Goal: Contribute content: Contribute content

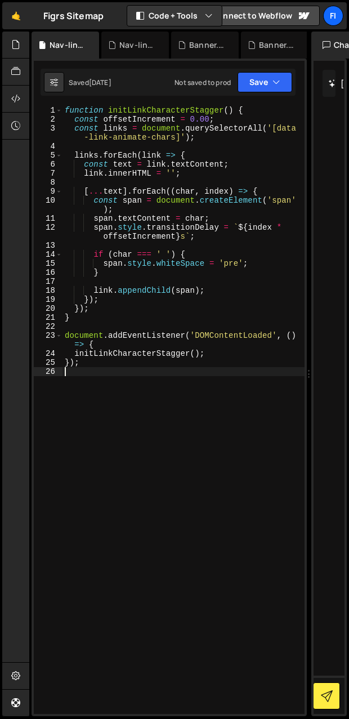
click at [96, 469] on div "function initLinkCharacterStagger ( ) { const offsetIncrement = 0.00 ; const li…" at bounding box center [184, 419] width 242 height 626
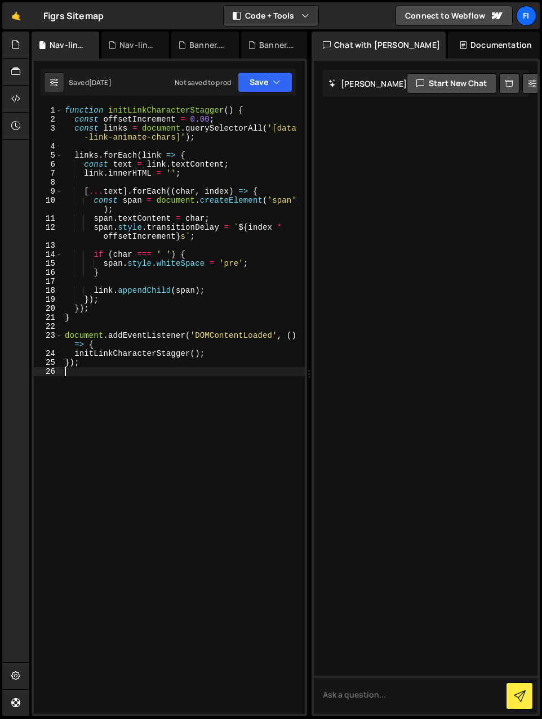
click at [382, 39] on div "Documentation" at bounding box center [494, 45] width 92 height 27
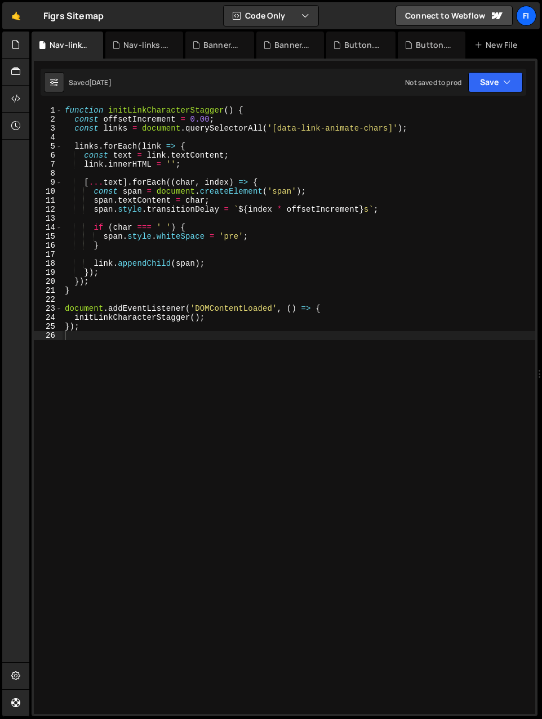
drag, startPoint x: 310, startPoint y: 287, endPoint x: 614, endPoint y: 266, distance: 305.4
click at [382, 266] on html "Projects [GEOGRAPHIC_DATA] Blog Fi Projects Your Teams Account Upgrade Logout" at bounding box center [271, 359] width 542 height 719
click at [289, 74] on div "Saved [DATE] Not saved to prod Upgrade to Edit Save Save to Staging S Saved [DA…" at bounding box center [283, 82] width 485 height 27
click at [9, 48] on div at bounding box center [16, 45] width 28 height 27
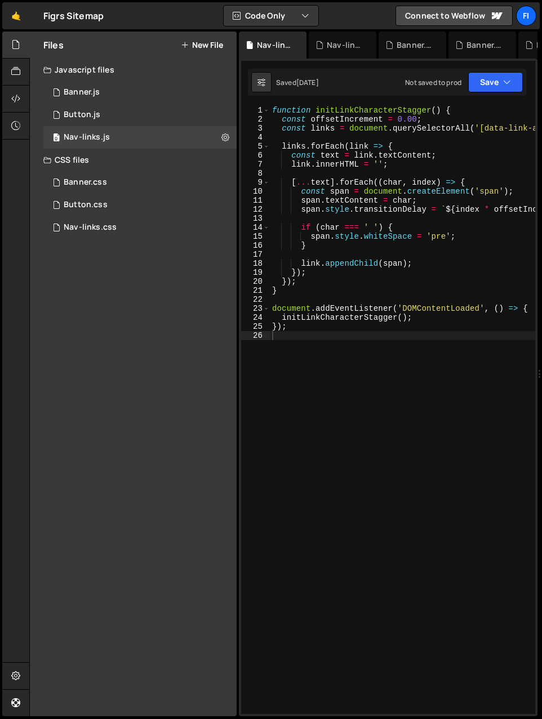
click at [63, 74] on div "Javascript files" at bounding box center [133, 70] width 207 height 23
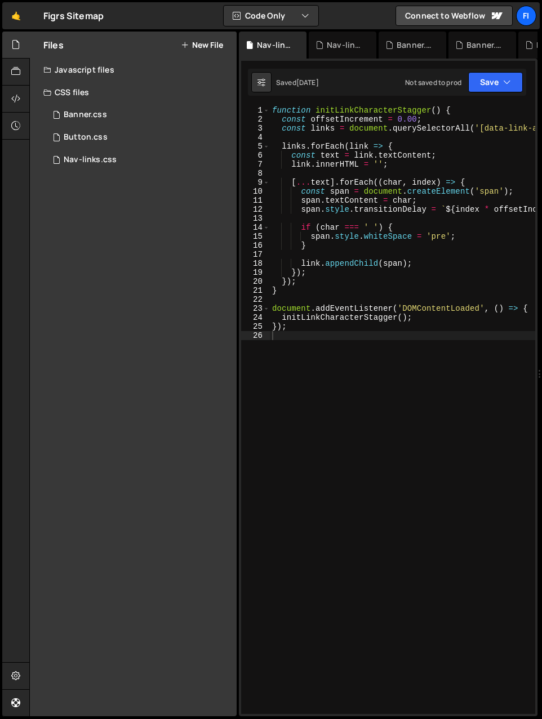
click at [74, 68] on div "Javascript files" at bounding box center [133, 70] width 207 height 23
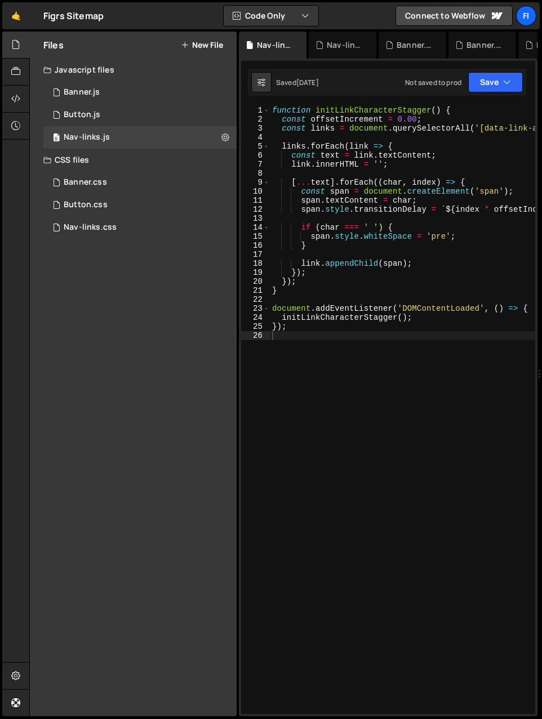
click at [205, 43] on button "New File" at bounding box center [202, 45] width 42 height 9
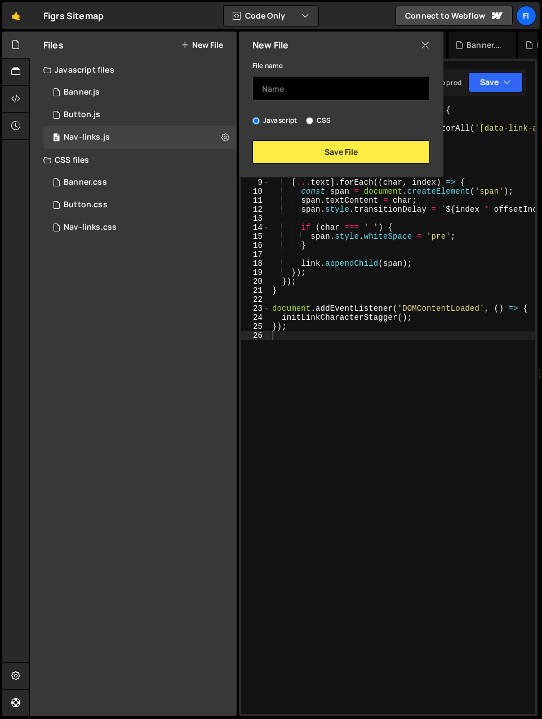
click at [291, 86] on input "text" at bounding box center [340, 88] width 177 height 25
type input "m"
type input "Menu"
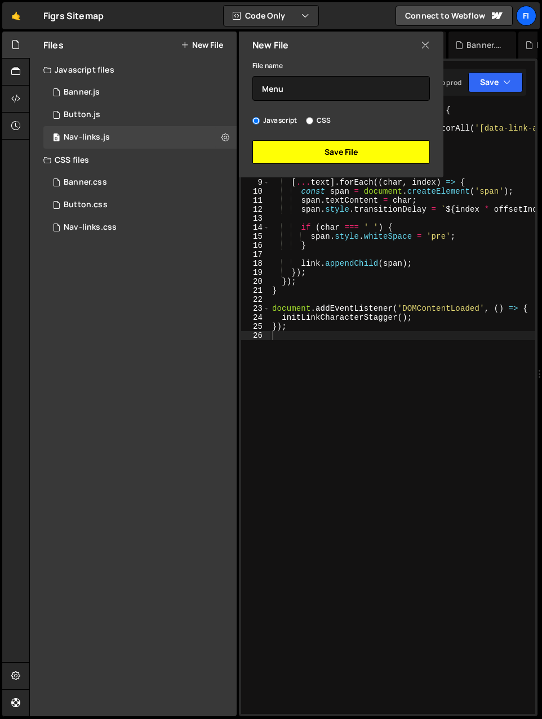
click at [344, 148] on button "Save File" at bounding box center [340, 152] width 177 height 24
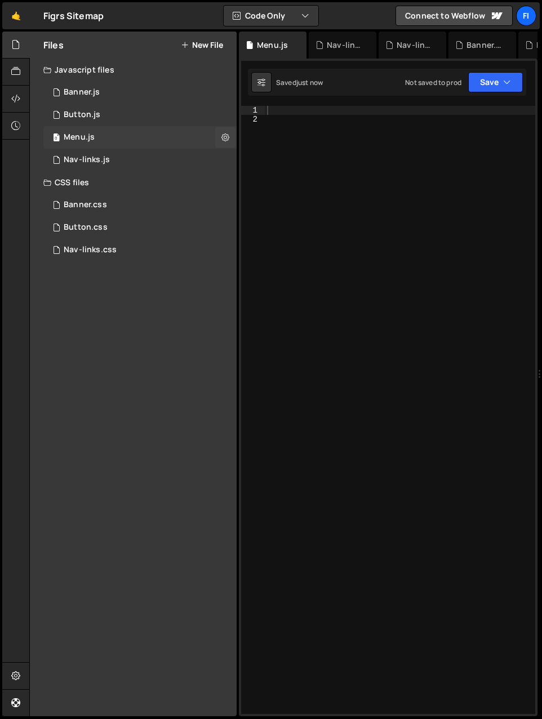
click at [99, 133] on div "0 Menu.js 0" at bounding box center [139, 137] width 193 height 23
click at [280, 109] on div at bounding box center [400, 419] width 270 height 626
paste textarea "</script>"
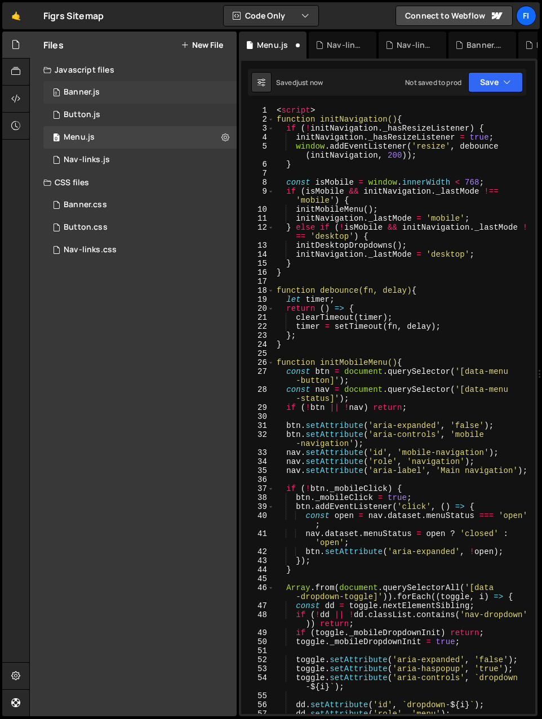
click at [103, 92] on div "0 Banner.js 0" at bounding box center [141, 92] width 197 height 23
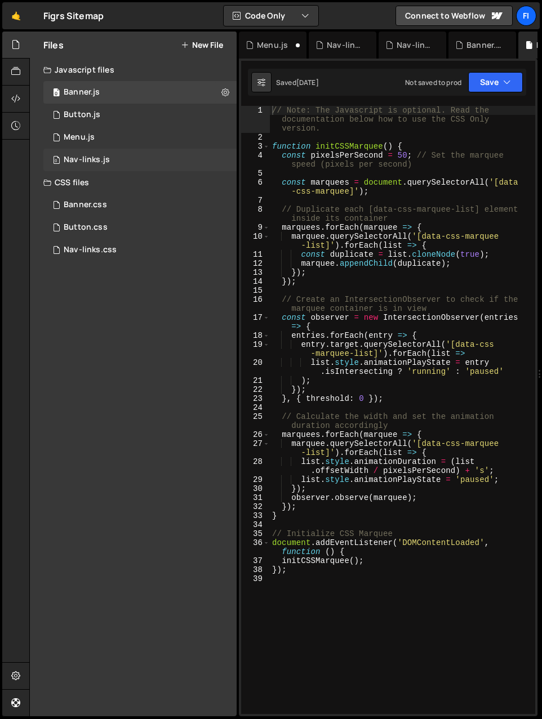
click at [105, 158] on div "Nav-links.js" at bounding box center [87, 160] width 46 height 10
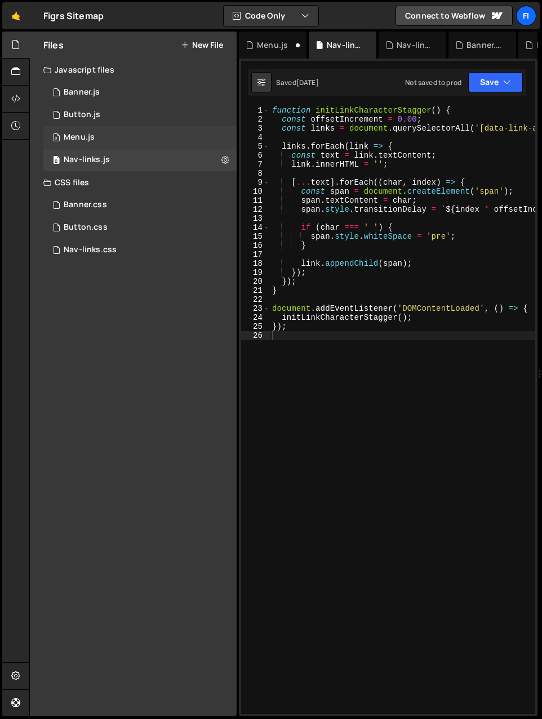
click at [117, 133] on div "0 Menu.js 0" at bounding box center [139, 137] width 193 height 23
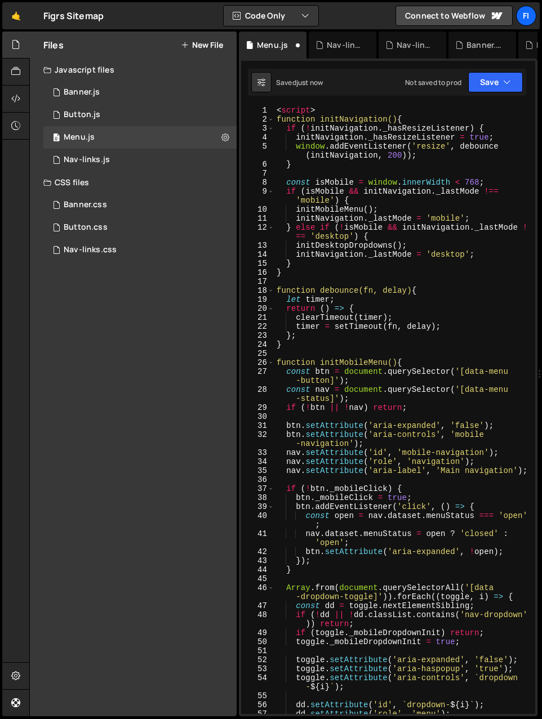
type textarea "<script>"
drag, startPoint x: 332, startPoint y: 109, endPoint x: 257, endPoint y: 110, distance: 74.4
click at [257, 110] on div "<script> 1 2 3 4 5 6 7 8 9 10 11 12 13 14 15 16 17 18 19 20 21 22 23 24 25 26 2…" at bounding box center [388, 410] width 294 height 608
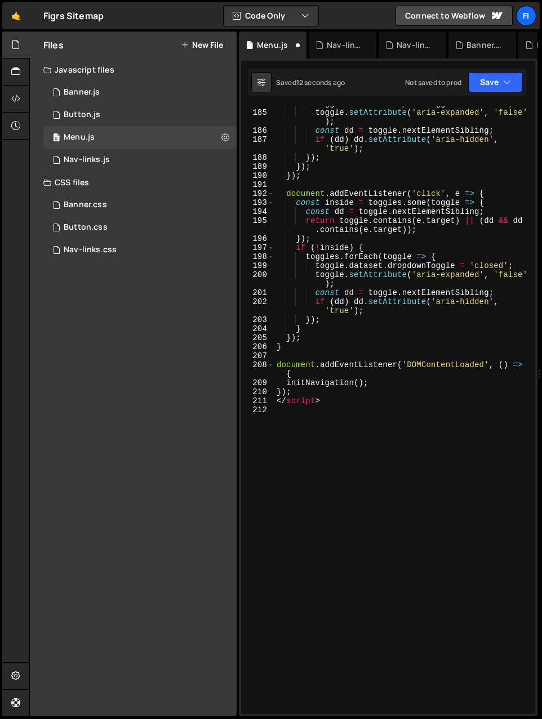
scroll to position [2025, 0]
drag, startPoint x: 322, startPoint y: 402, endPoint x: 268, endPoint y: 401, distance: 54.1
click at [268, 401] on div "184 185 186 187 188 189 190 191 192 193 194 195 196 197 198 199 200 201 202 203…" at bounding box center [388, 410] width 294 height 608
type textarea "</script>"
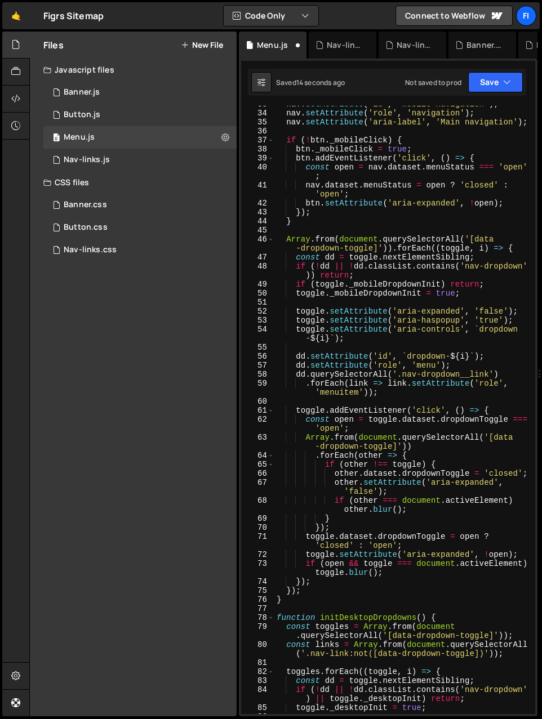
scroll to position [0, 0]
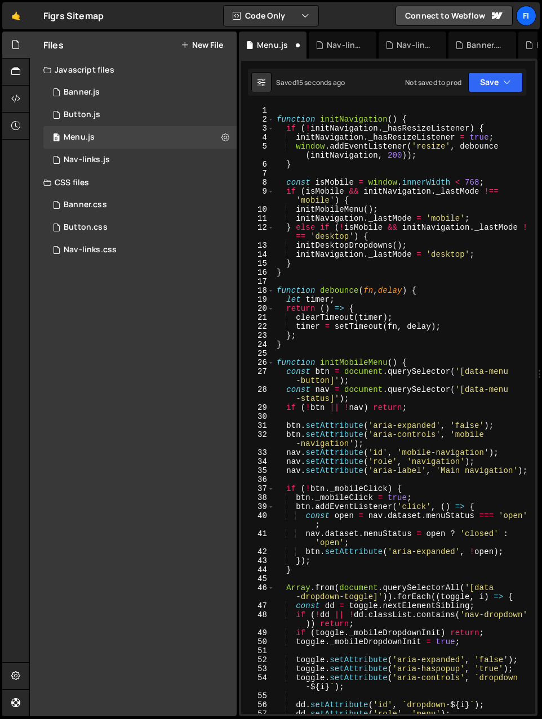
click at [289, 113] on div "function initNavigation ( ) { if ( ! initNavigation . _hasResizeListener ) { in…" at bounding box center [402, 419] width 256 height 626
click at [382, 80] on button "Save" at bounding box center [495, 82] width 55 height 20
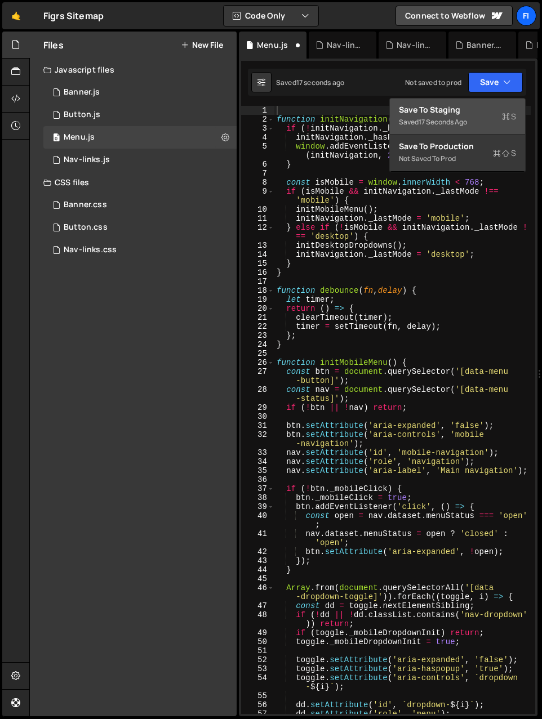
click at [382, 112] on div "Save to Staging S" at bounding box center [457, 109] width 117 height 11
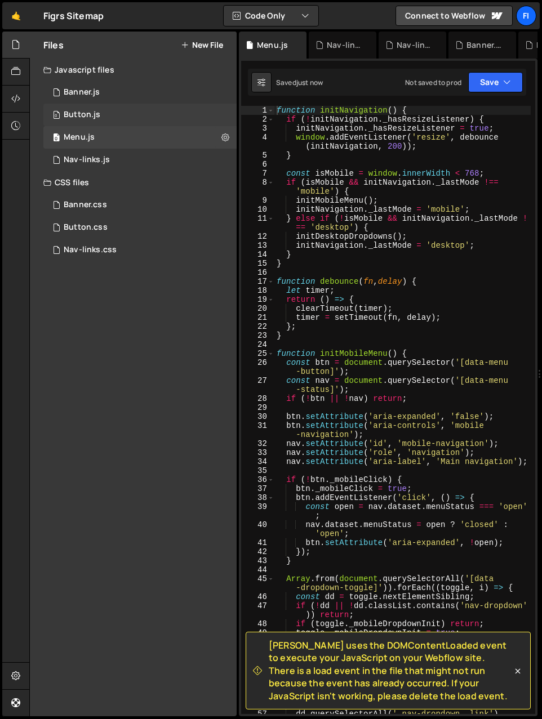
click at [78, 112] on div "Button.js" at bounding box center [82, 115] width 37 height 10
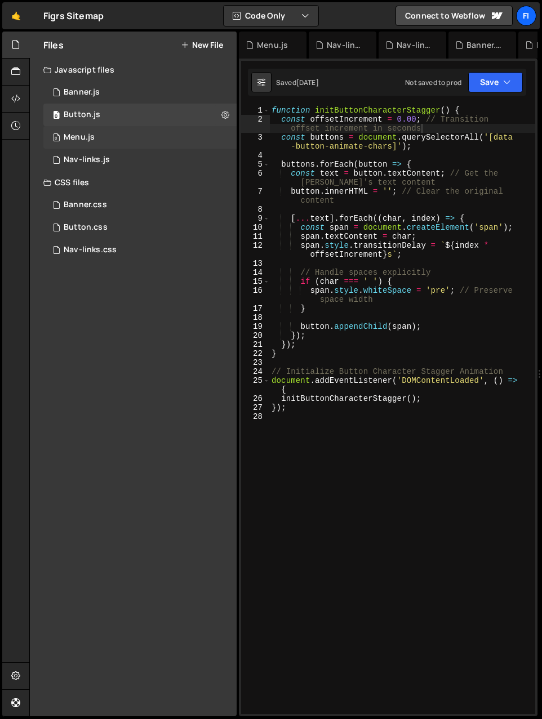
click at [79, 129] on div "0 Menu.js 0" at bounding box center [139, 137] width 193 height 23
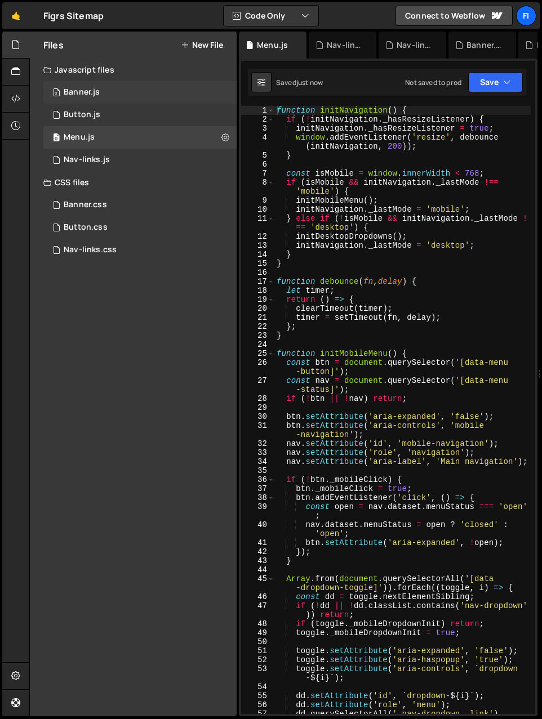
click at [77, 92] on div "Banner.js" at bounding box center [82, 92] width 36 height 10
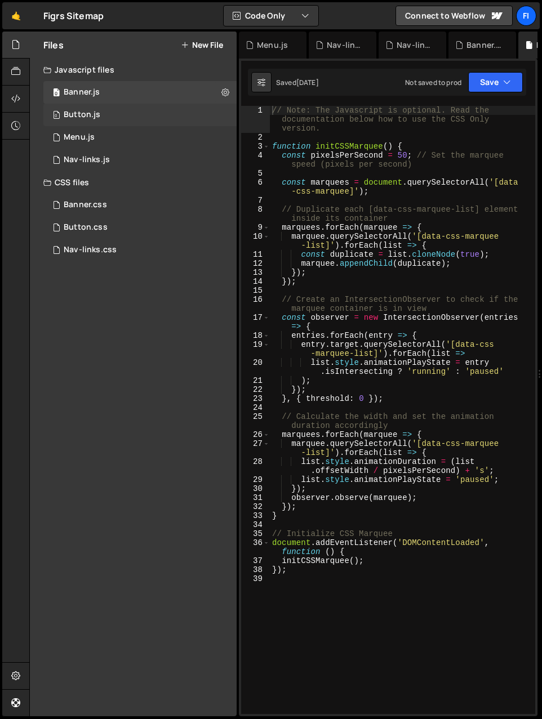
click at [81, 110] on div "Button.js" at bounding box center [82, 115] width 37 height 10
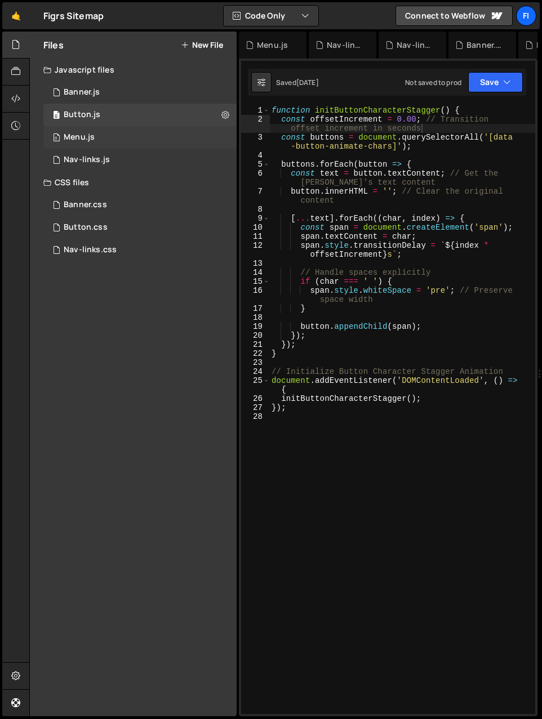
click at [81, 131] on div "0 Menu.js 0" at bounding box center [139, 137] width 193 height 23
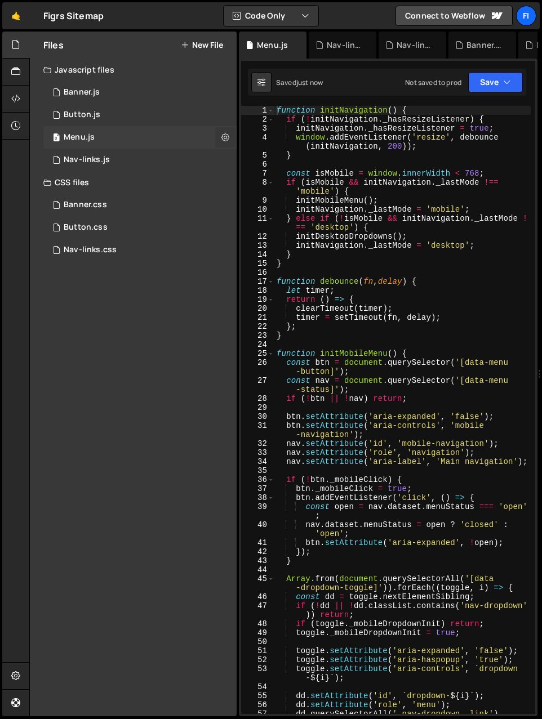
click at [226, 135] on icon at bounding box center [225, 137] width 8 height 11
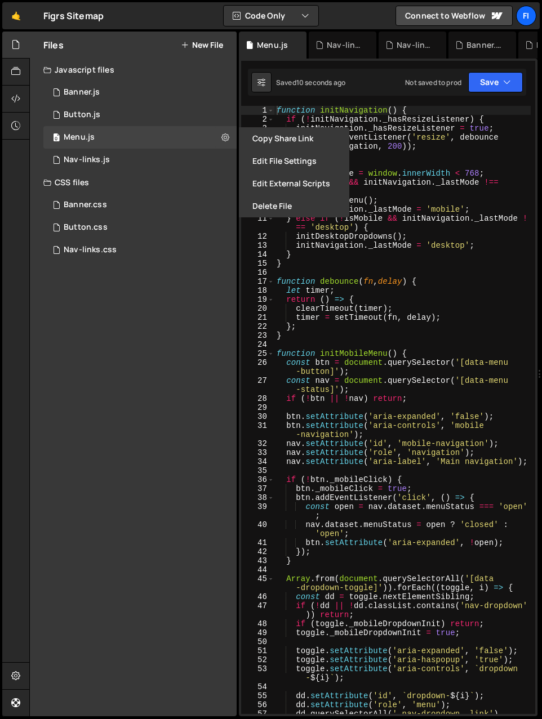
click at [159, 287] on div "Files New File Javascript files 0 Banner.js 0 0 Button.js 0 0 Menu.js 0 0 Nav-l…" at bounding box center [133, 374] width 207 height 685
click at [17, 73] on icon at bounding box center [15, 71] width 9 height 12
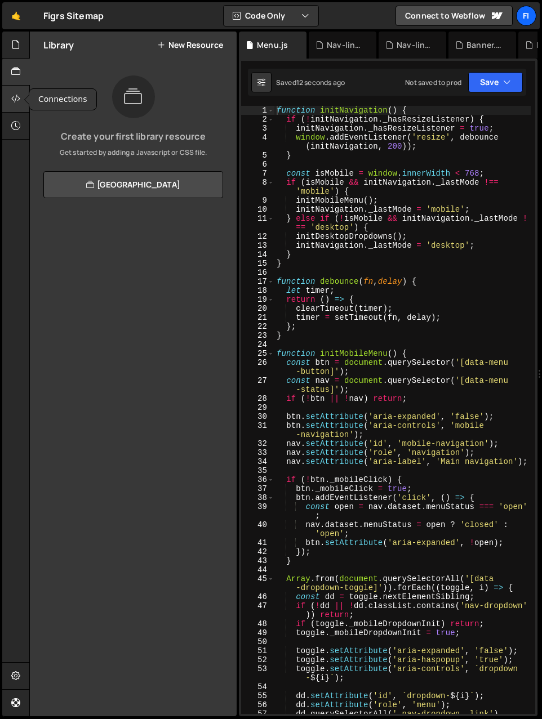
click at [16, 97] on icon at bounding box center [15, 98] width 9 height 12
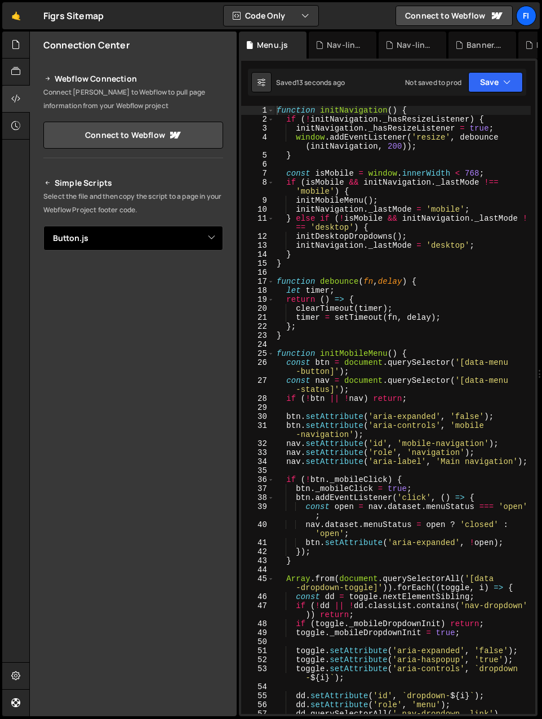
click at [169, 243] on select "Select File Banner.js Button.js Nav-links.js Banner.css Button.css Nav-links.cs…" at bounding box center [133, 238] width 180 height 25
select select "45037"
click at [43, 226] on select "Select File Banner.js Button.js Nav-links.js Banner.css Button.css Nav-links.cs…" at bounding box center [133, 238] width 180 height 25
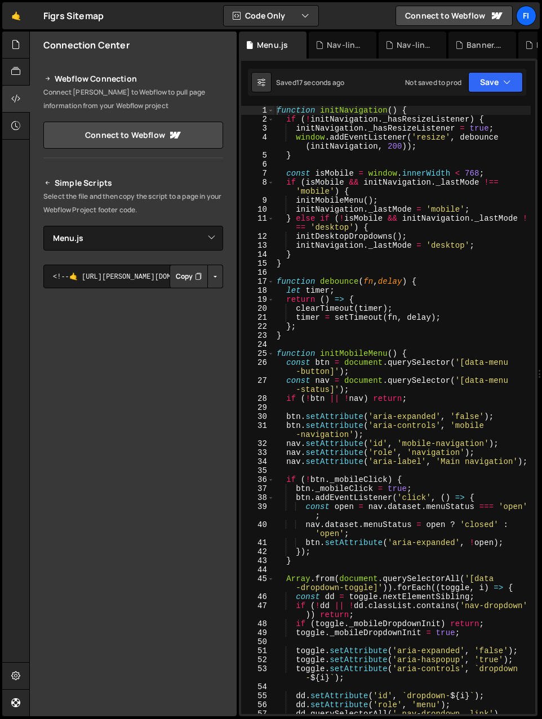
click at [190, 277] on button "Copy" at bounding box center [189, 277] width 38 height 24
click at [187, 251] on div "Simple Scripts Select the file and then copy the script to a page in your Webfl…" at bounding box center [133, 348] width 180 height 344
click at [213, 274] on button "Button group with nested dropdown" at bounding box center [215, 277] width 16 height 24
click at [195, 294] on link "Copy Staging js" at bounding box center [175, 298] width 93 height 16
click at [127, 237] on select "Select File Banner.js Button.js Nav-links.js Banner.css Button.css Nav-links.cs…" at bounding box center [133, 238] width 180 height 25
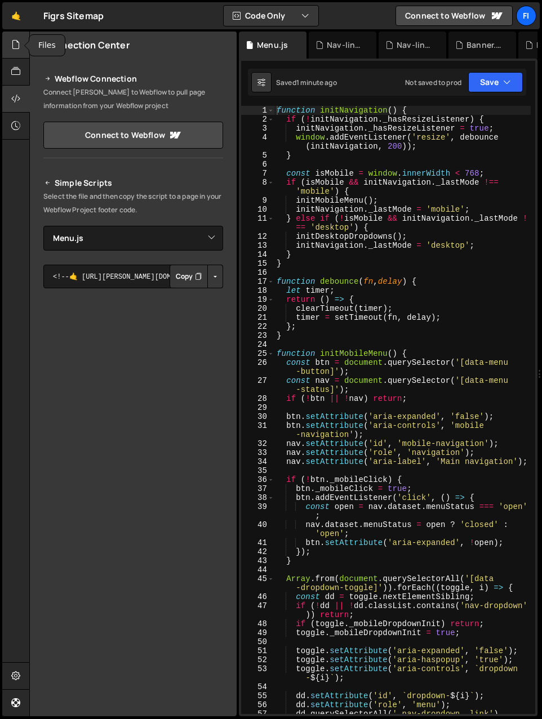
click at [14, 44] on icon at bounding box center [15, 44] width 9 height 12
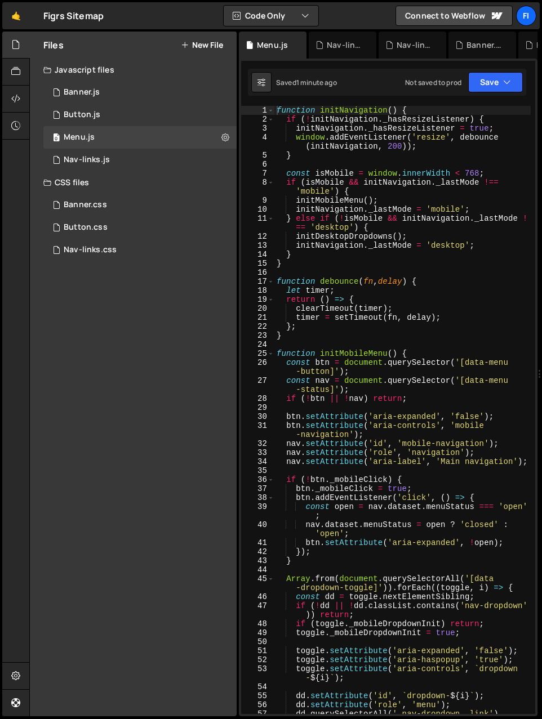
click at [202, 42] on button "New File" at bounding box center [202, 45] width 42 height 9
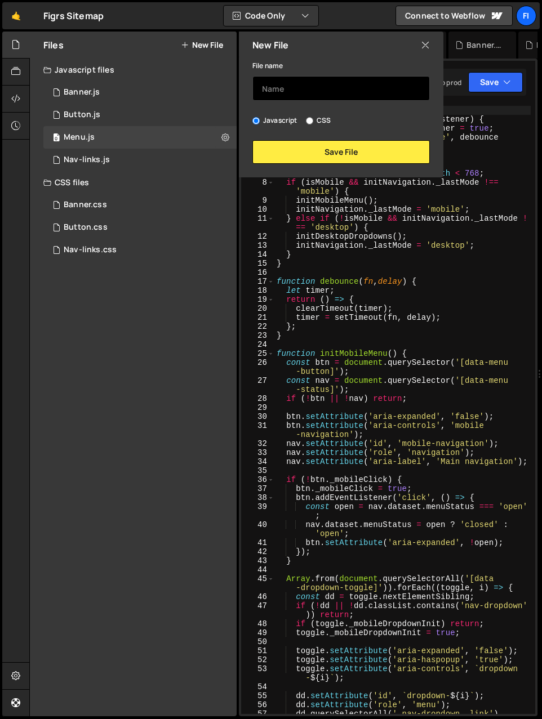
click at [317, 89] on input "text" at bounding box center [340, 88] width 177 height 25
type input "m"
type input "Menu"
click at [309, 121] on input "CSS" at bounding box center [309, 120] width 7 height 7
radio input "true"
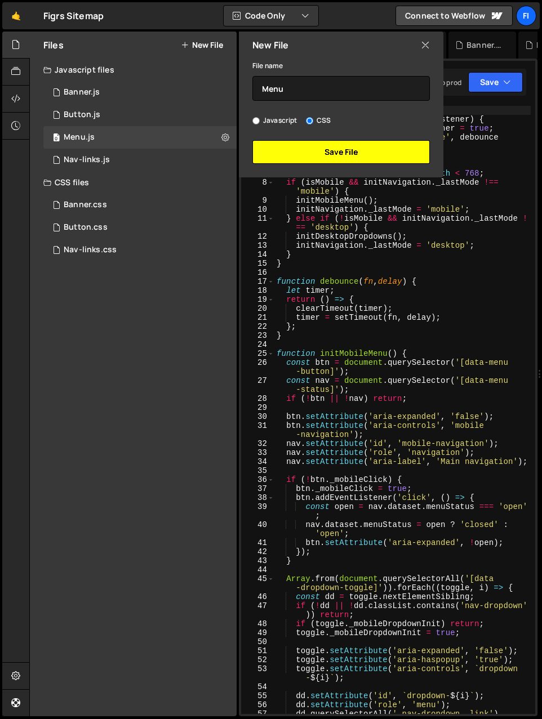
click at [334, 152] on button "Save File" at bounding box center [340, 152] width 177 height 24
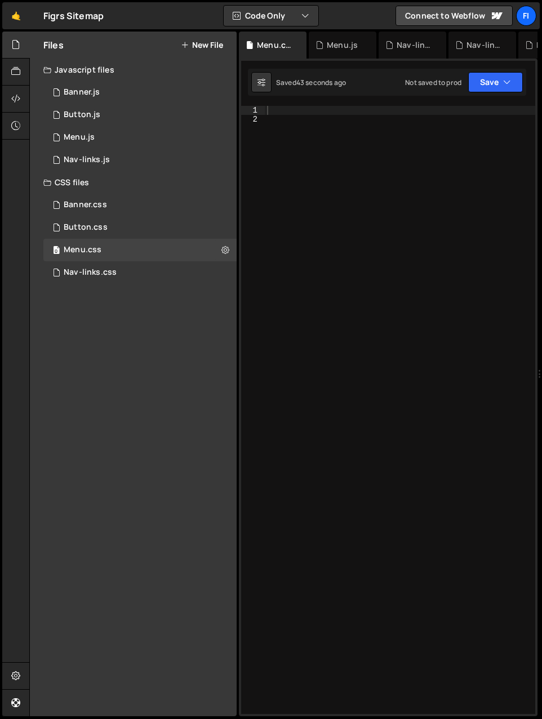
click at [337, 215] on div at bounding box center [400, 419] width 270 height 626
click at [289, 106] on div at bounding box center [400, 419] width 270 height 626
paste textarea "}"
type textarea "}"
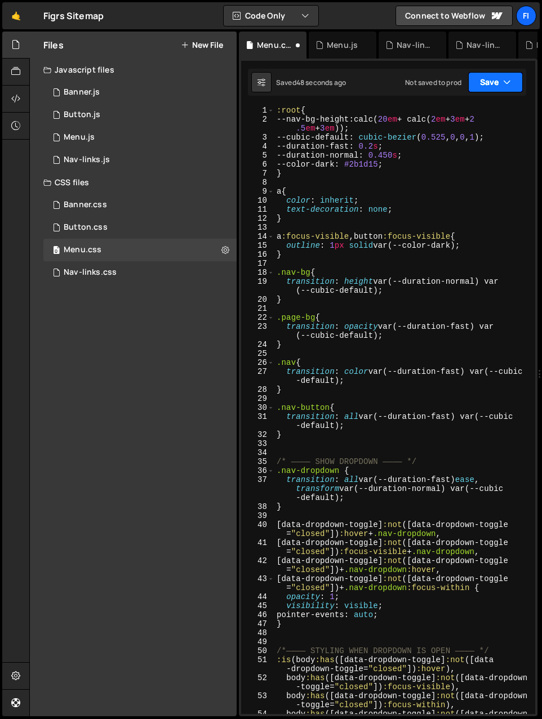
click at [382, 78] on button "Save" at bounding box center [495, 82] width 55 height 20
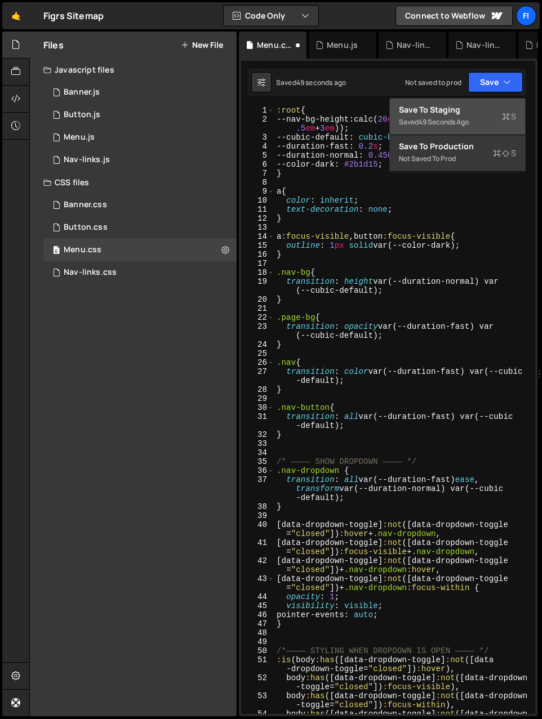
click at [382, 109] on div "Save to Staging S" at bounding box center [457, 109] width 117 height 11
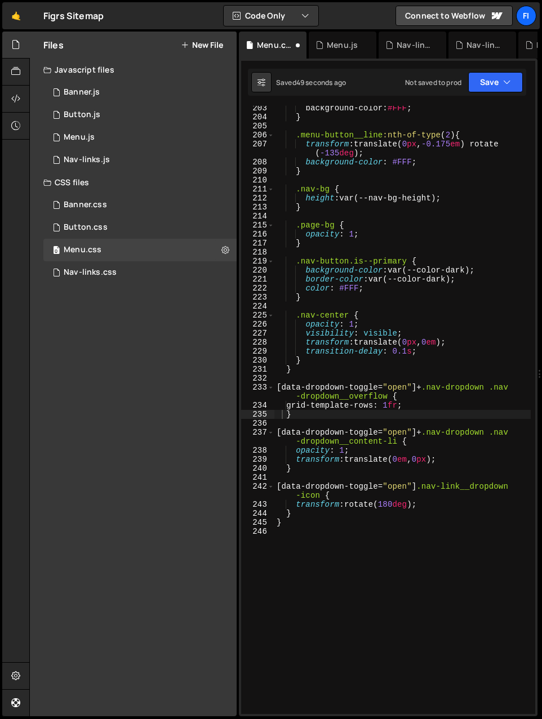
scroll to position [2300, 0]
click at [21, 97] on div at bounding box center [16, 99] width 28 height 27
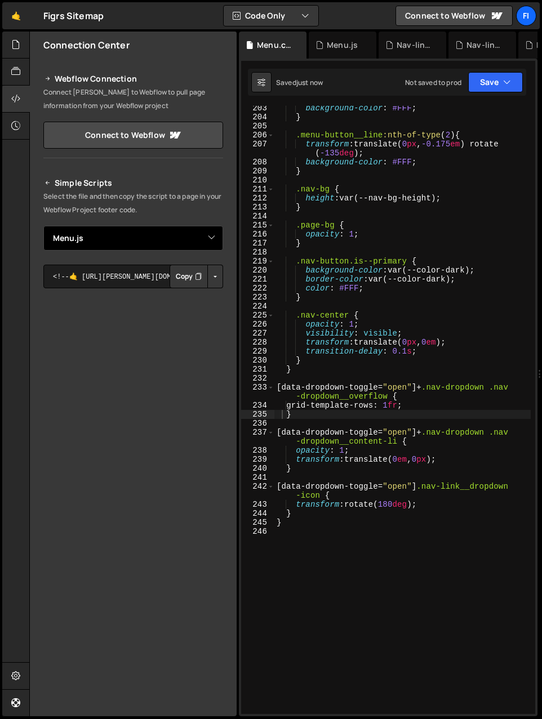
click at [215, 238] on select "Select File Banner.js Button.js Nav-links.js Banner.css Button.css Nav-links.cs…" at bounding box center [133, 238] width 180 height 25
select select "45038"
click at [43, 226] on select "Select File Banner.js Button.js Nav-links.js Banner.css Button.css Nav-links.cs…" at bounding box center [133, 238] width 180 height 25
click at [210, 277] on button "Button group with nested dropdown" at bounding box center [215, 277] width 16 height 24
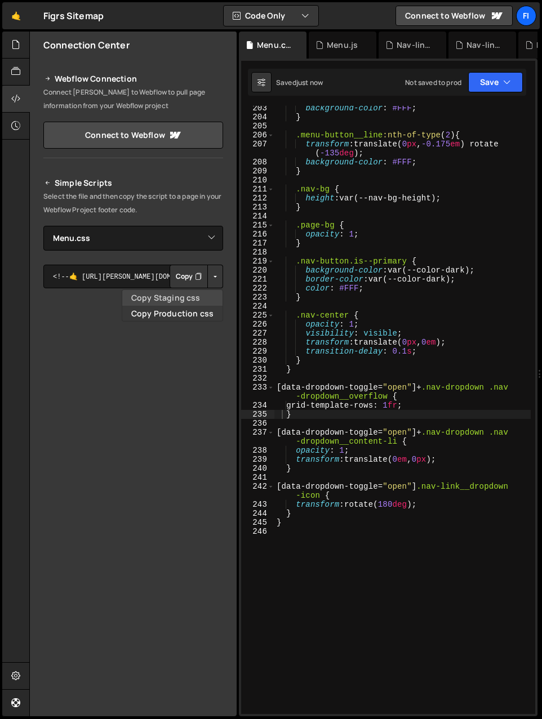
click at [194, 296] on link "Copy Staging css" at bounding box center [172, 298] width 100 height 16
click at [13, 95] on icon at bounding box center [15, 98] width 9 height 12
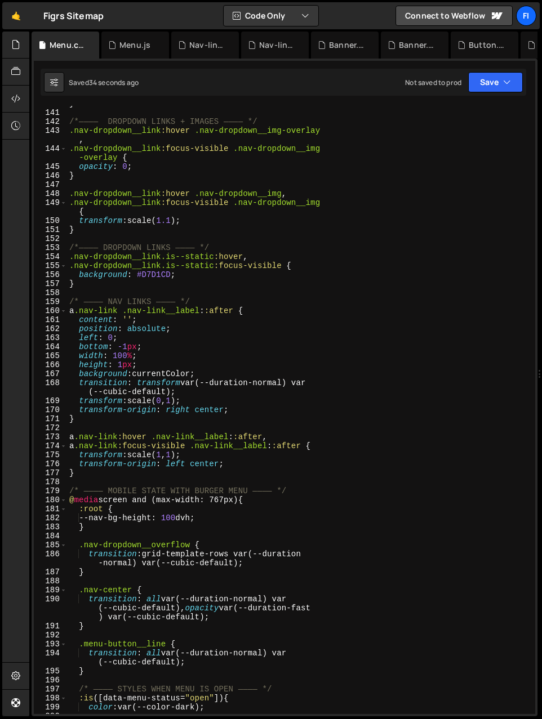
scroll to position [0, 0]
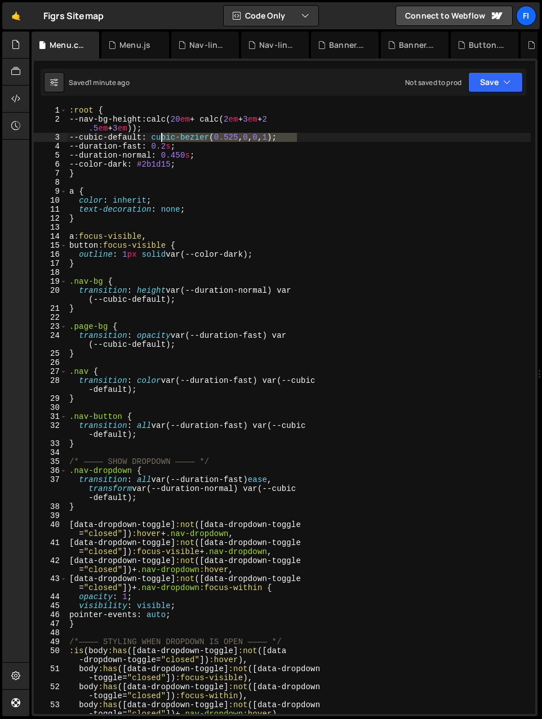
drag, startPoint x: 296, startPoint y: 137, endPoint x: 162, endPoint y: 139, distance: 134.6
click at [162, 139] on div ":root { --nav-bg-height : calc( 20 em + calc( 2 em + 3 em + 2 .5 em + 3 em )) ;…" at bounding box center [299, 428] width 464 height 644
paste textarea ".625, .05"
click at [382, 78] on button "Save" at bounding box center [495, 82] width 55 height 20
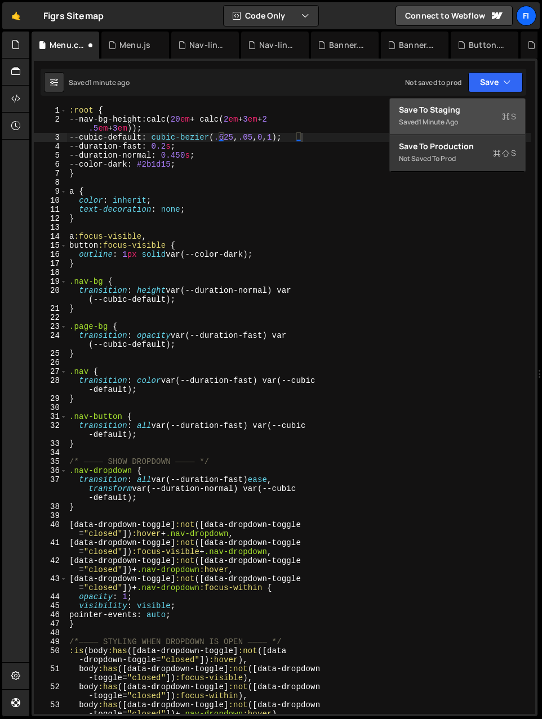
click at [382, 112] on div "Save to Staging S" at bounding box center [457, 109] width 117 height 11
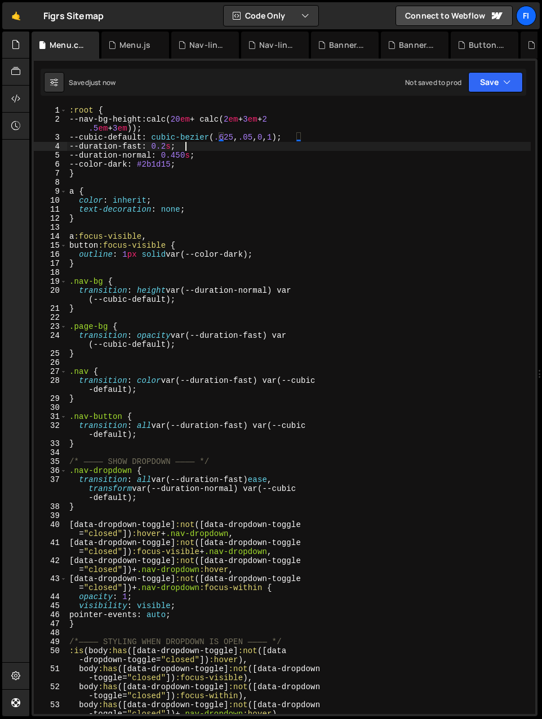
click at [320, 144] on div ":root { --nav-bg-height : calc( 20 em + calc( 2 em + 3 em + 2 .5 em + 3 em )) ;…" at bounding box center [299, 428] width 464 height 644
click at [176, 147] on div ":root { --nav-bg-height : calc( 20 em + calc( 2 em + 3 em + 2 .5 em + 3 em )) ;…" at bounding box center [299, 428] width 464 height 644
click at [382, 139] on div ":root { --nav-bg-height : calc( 20 em + calc( 2 em + 3 em + 2 .5 em + 3 em )) ;…" at bounding box center [299, 428] width 464 height 644
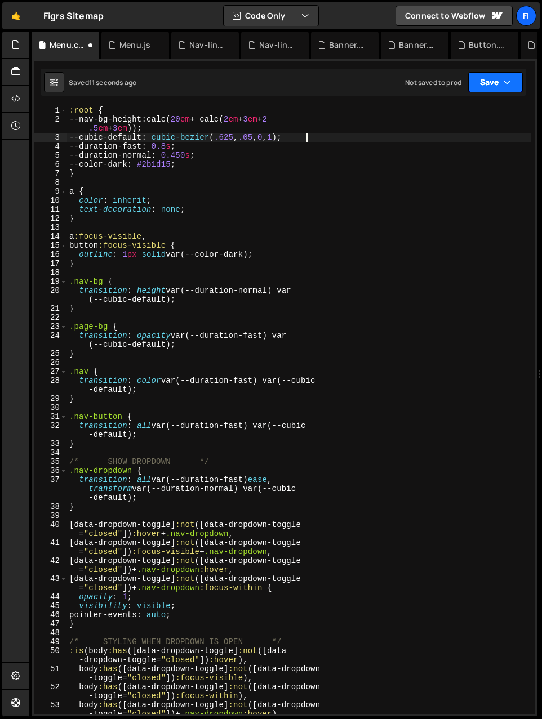
click at [382, 78] on button "Save" at bounding box center [495, 82] width 55 height 20
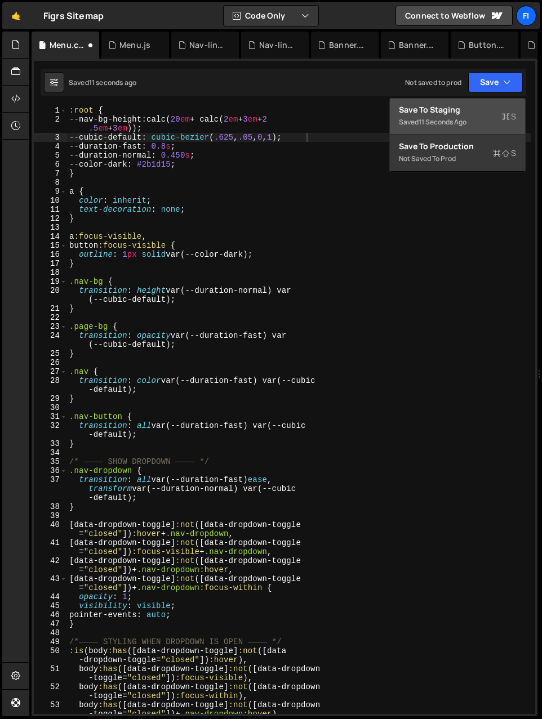
click at [382, 110] on div "Save to Staging S" at bounding box center [457, 109] width 117 height 11
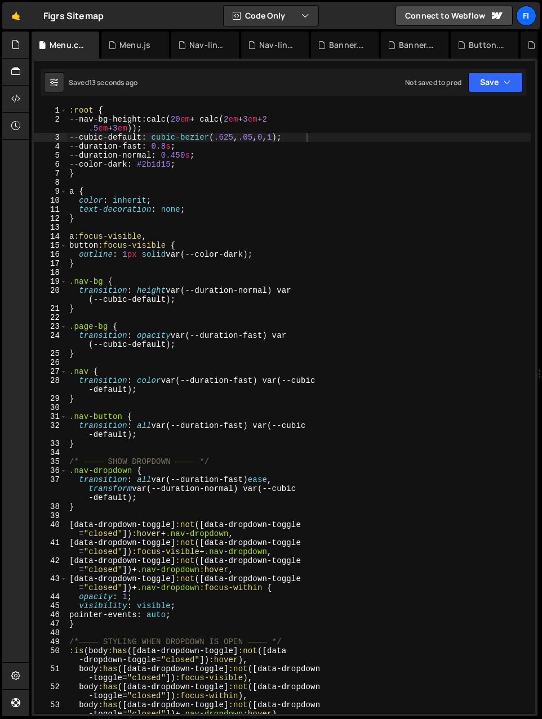
click at [191, 149] on div ":root { --nav-bg-height : calc( 20 em + calc( 2 em + 3 em + 2 .5 em + 3 em )) ;…" at bounding box center [299, 428] width 464 height 644
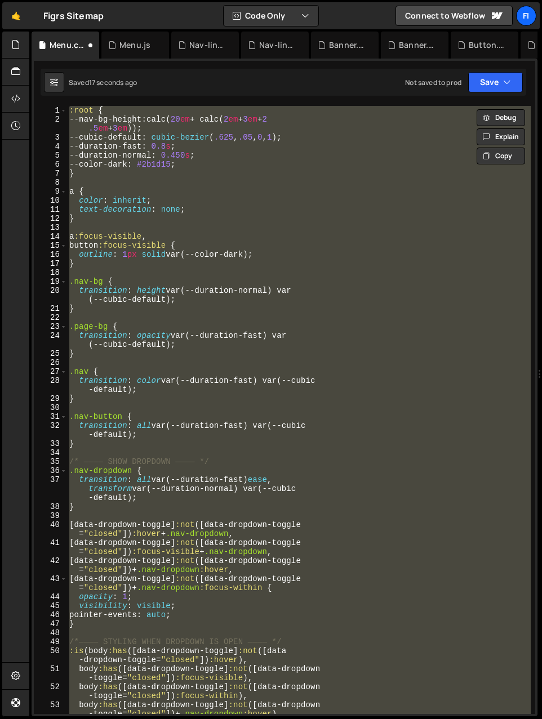
scroll to position [0, 0]
click at [226, 149] on div ":root { --nav-bg-height : calc( 20 em + calc( 2 em + 3 em + 2 .5 em + 3 em )) ;…" at bounding box center [299, 410] width 464 height 608
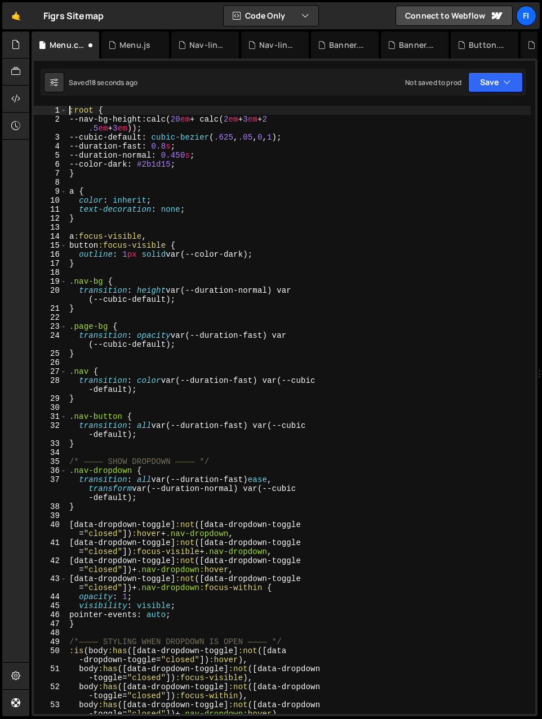
click at [195, 146] on div ":root { --nav-bg-height : calc( 20 em + calc( 2 em + 3 em + 2 .5 em + 3 em )) ;…" at bounding box center [299, 428] width 464 height 644
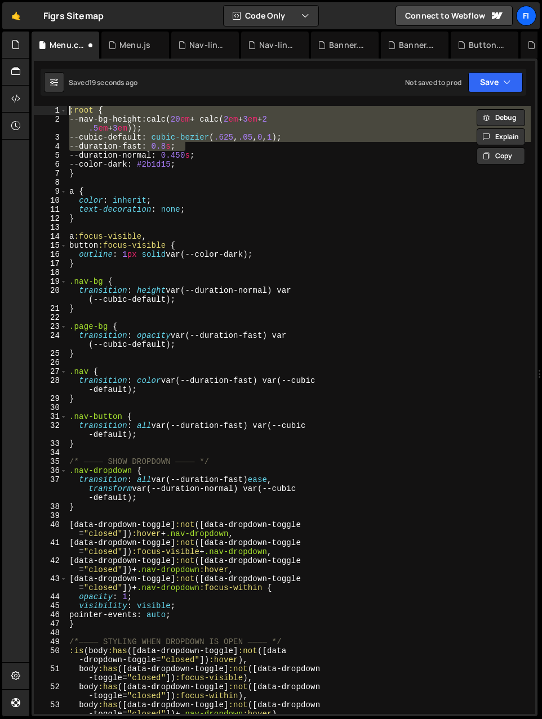
click at [177, 144] on div ":root { --nav-bg-height : calc( 20 em + calc( 2 em + 3 em + 2 .5 em + 3 em )) ;…" at bounding box center [299, 410] width 464 height 608
click at [176, 145] on div ":root { --nav-bg-height : calc( 20 em + calc( 2 em + 3 em + 2 .5 em + 3 em )) ;…" at bounding box center [299, 410] width 464 height 608
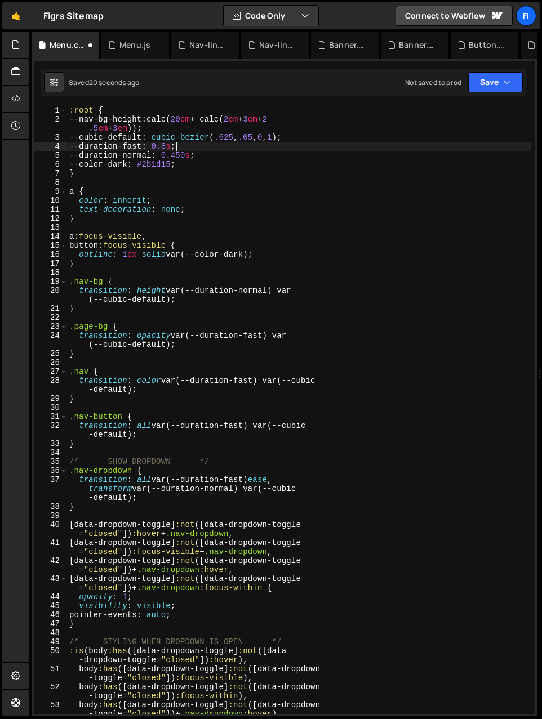
click at [176, 145] on div ":root { --nav-bg-height : calc( 20 em + calc( 2 em + 3 em + 2 .5 em + 3 em )) ;…" at bounding box center [299, 428] width 464 height 644
click at [205, 144] on div ":root { --nav-bg-height : calc( 20 em + calc( 2 em + 3 em + 2 .5 em + 3 em )) ;…" at bounding box center [299, 428] width 464 height 644
click at [382, 82] on button "Save" at bounding box center [495, 82] width 55 height 20
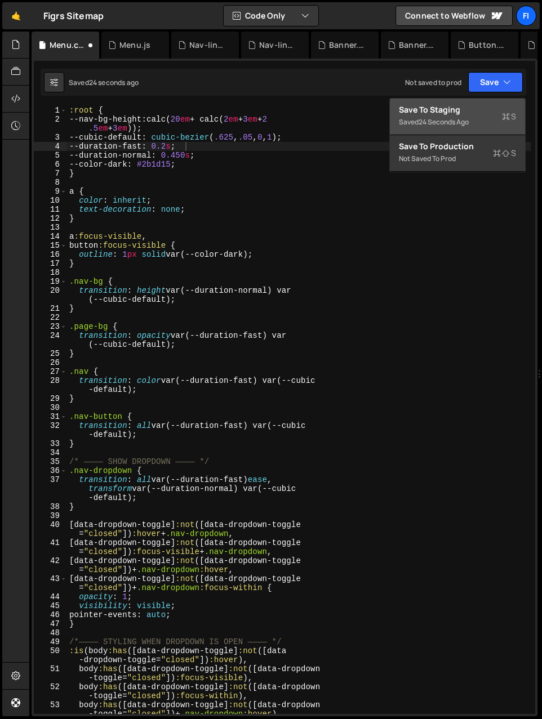
click at [382, 110] on div "Save to Staging S" at bounding box center [457, 109] width 117 height 11
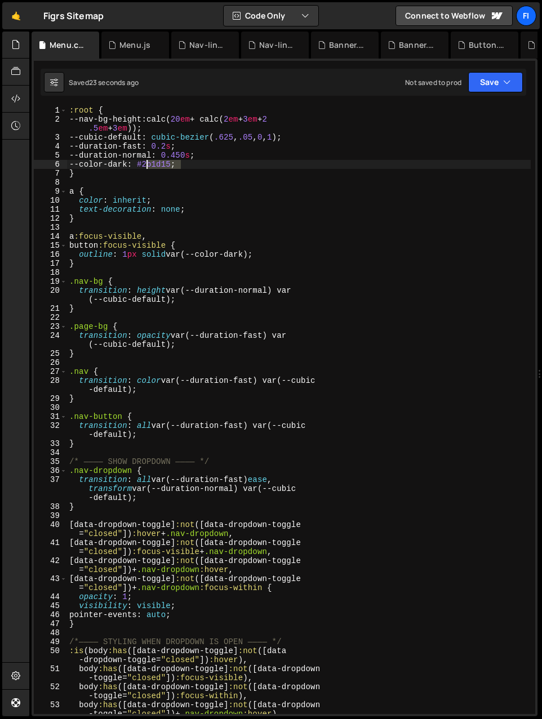
drag, startPoint x: 181, startPoint y: 162, endPoint x: 149, endPoint y: 164, distance: 32.7
click at [149, 164] on div ":root { --nav-bg-height : calc( 20 em + calc( 2 em + 3 em + 2 .5 em + 3 em )) ;…" at bounding box center [299, 428] width 464 height 644
click at [179, 165] on div ":root { --nav-bg-height : calc( 20 em + calc( 2 em + 3 em + 2 .5 em + 3 em )) ;…" at bounding box center [299, 410] width 464 height 608
drag, startPoint x: 179, startPoint y: 164, endPoint x: 153, endPoint y: 165, distance: 26.5
click at [153, 165] on div ":root { --nav-bg-height : calc( 20 em + calc( 2 em + 3 em + 2 .5 em + 3 em )) ;…" at bounding box center [299, 428] width 464 height 644
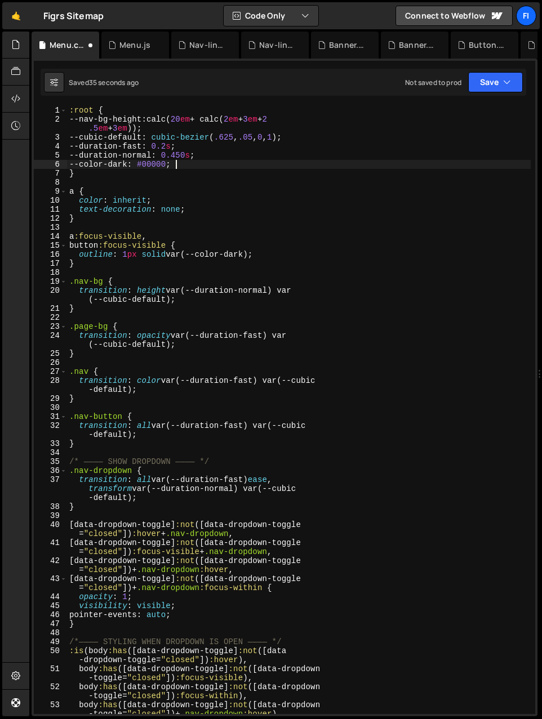
scroll to position [0, 7]
click at [340, 167] on div ":root { --nav-bg-height : calc( 20 em + calc( 2 em + 3 em + 2 .5 em + 3 em )) ;…" at bounding box center [299, 428] width 464 height 644
click at [382, 81] on button "Save" at bounding box center [495, 82] width 55 height 20
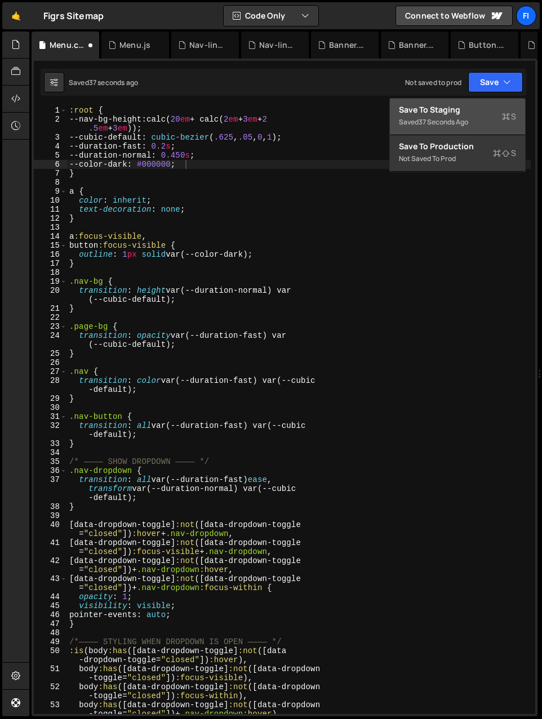
click at [382, 105] on div "Save to Staging S" at bounding box center [457, 109] width 117 height 11
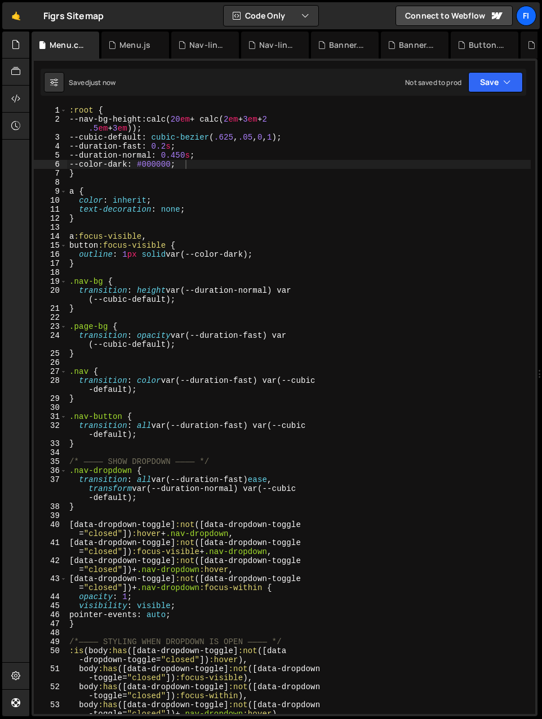
click at [198, 167] on div ":root { --nav-bg-height : calc( 20 em + calc( 2 em + 3 em + 2 .5 em + 3 em )) ;…" at bounding box center [299, 428] width 464 height 644
click at [205, 214] on div ":root { --nav-bg-height : calc( 20 em + calc( 2 em + 3 em + 2 .5 em + 3 em )) ;…" at bounding box center [299, 428] width 464 height 644
type textarea "}"
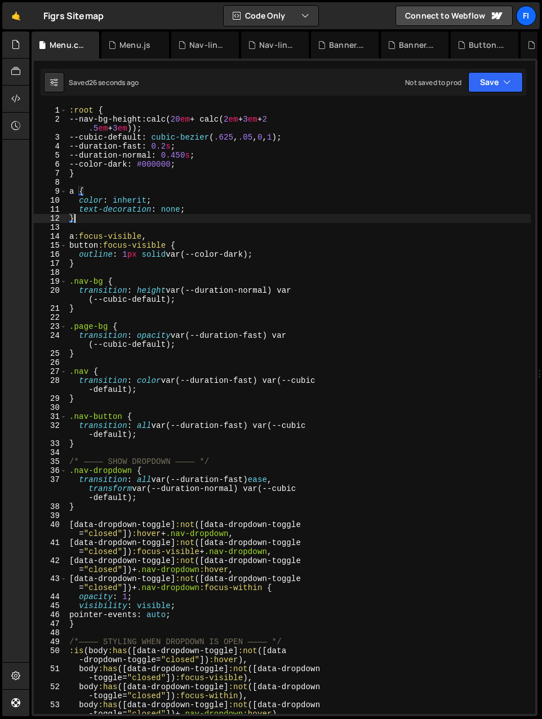
scroll to position [0, 0]
click at [109, 223] on div ":root { --nav-bg-height : calc( 20 em + calc( 2 em + 3 em + 2 .5 em + 3 em )) ;…" at bounding box center [299, 428] width 464 height 644
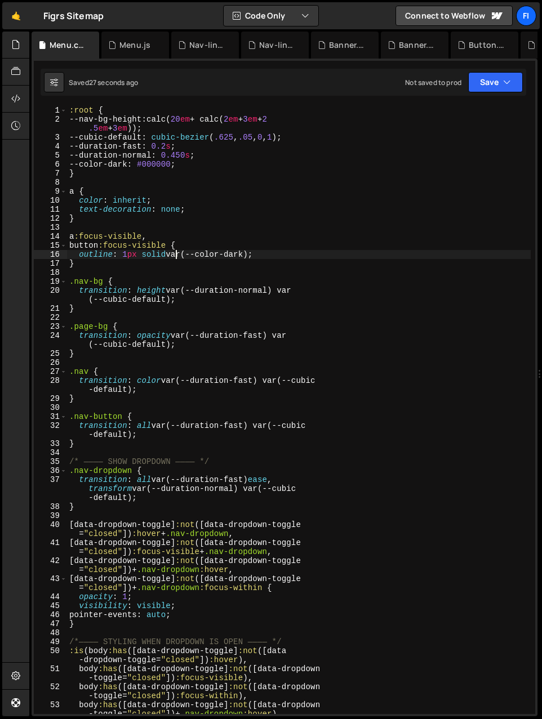
click at [177, 250] on div ":root { --nav-bg-height : calc( 20 em + calc( 2 em + 3 em + 2 .5 em + 3 em )) ;…" at bounding box center [299, 428] width 464 height 644
click at [278, 262] on div ":root { --nav-bg-height : calc( 20 em + calc( 2 em + 3 em + 2 .5 em + 3 em )) ;…" at bounding box center [299, 428] width 464 height 644
click at [269, 253] on div ":root { --nav-bg-height : calc( 20 em + calc( 2 em + 3 em + 2 .5 em + 3 em )) ;…" at bounding box center [299, 428] width 464 height 644
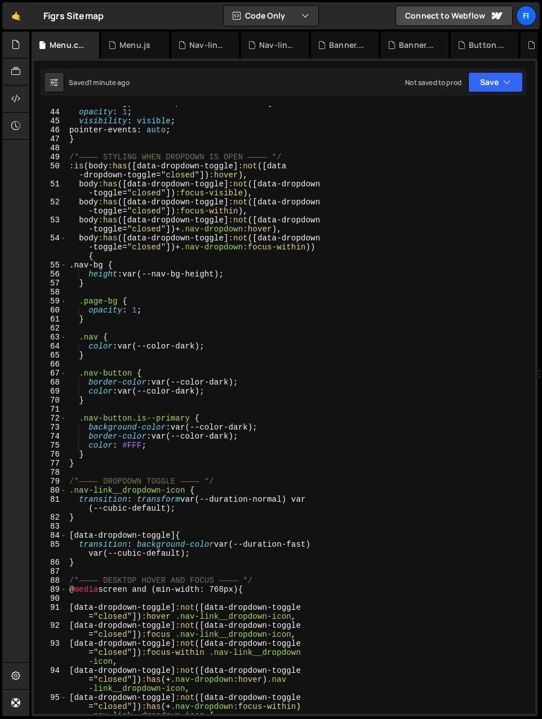
scroll to position [527, 0]
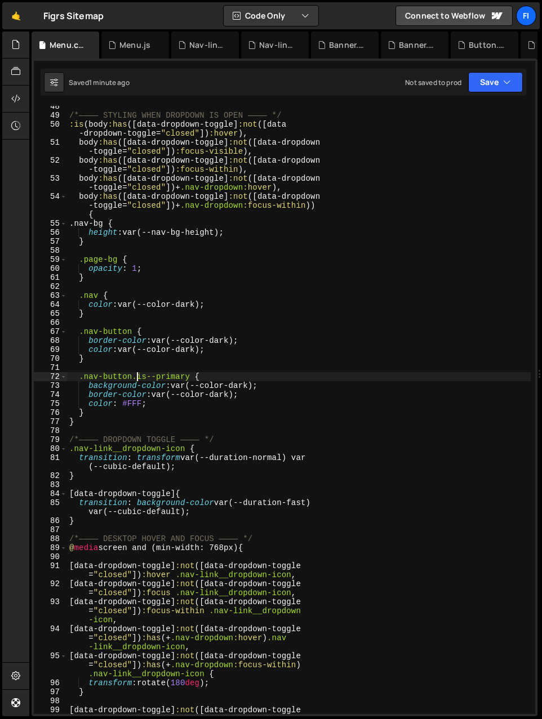
drag, startPoint x: 136, startPoint y: 378, endPoint x: 157, endPoint y: 377, distance: 20.8
click at [157, 377] on div "/*———— STYLING WHEN DROPDOWN IS OPEN ———— */ :is ( body :has ([ data-dropdown-t…" at bounding box center [299, 419] width 464 height 635
click at [158, 377] on div "/*———— STYLING WHEN DROPDOWN IS OPEN ———— */ :is ( body :has ([ data-dropdown-t…" at bounding box center [299, 410] width 464 height 608
drag, startPoint x: 147, startPoint y: 387, endPoint x: 158, endPoint y: 389, distance: 10.8
click at [159, 388] on div "/*———— STYLING WHEN DROPDOWN IS OPEN ———— */ :is ( body :has ([ data-dropdown-t…" at bounding box center [299, 419] width 464 height 635
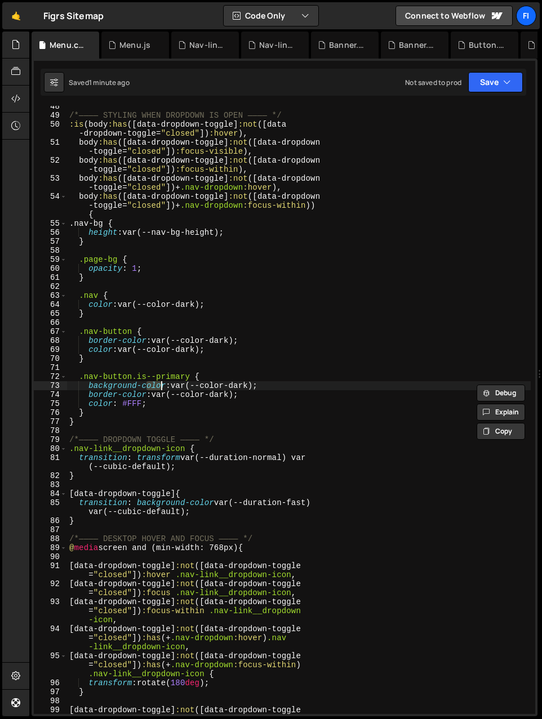
drag, startPoint x: 130, startPoint y: 395, endPoint x: 141, endPoint y: 398, distance: 11.1
click at [140, 397] on div "/*———— STYLING WHEN DROPDOWN IS OPEN ———— */ :is ( body :has ([ data-dropdown-t…" at bounding box center [299, 419] width 464 height 635
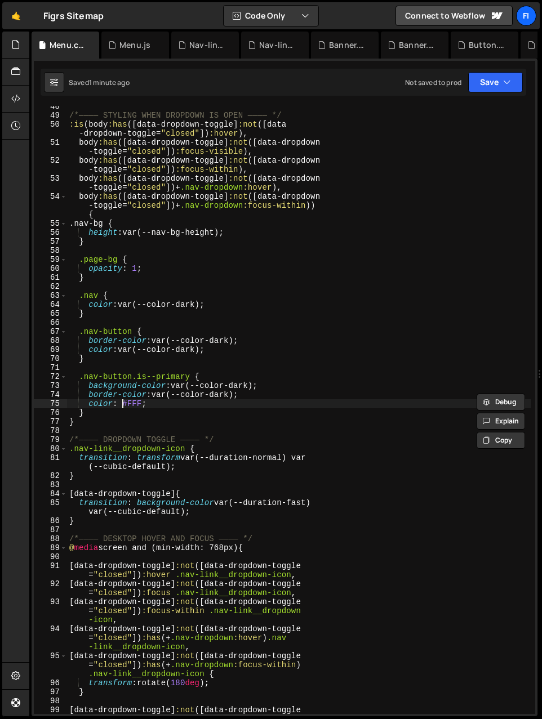
click at [123, 404] on div "/*———— STYLING WHEN DROPDOWN IS OPEN ———— */ :is ( body :has ([ data-dropdown-t…" at bounding box center [299, 419] width 464 height 635
click at [143, 405] on div "/*———— STYLING WHEN DROPDOWN IS OPEN ———— */ :is ( body :has ([ data-dropdown-t…" at bounding box center [299, 419] width 464 height 635
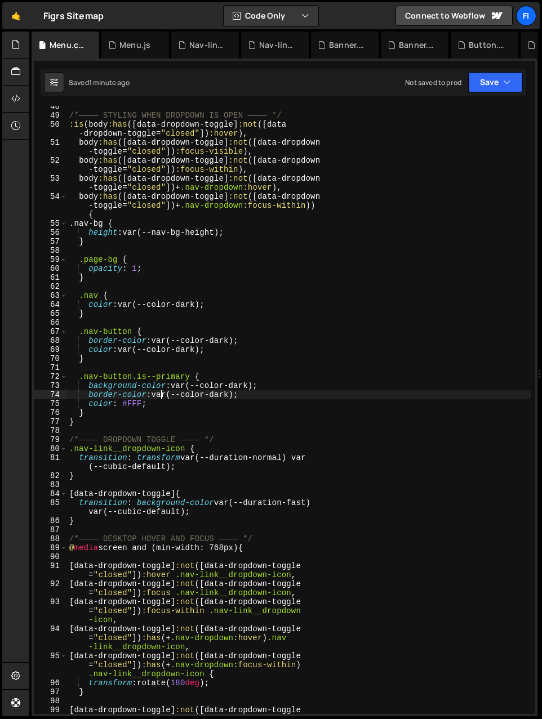
click at [162, 397] on div "/*———— STYLING WHEN DROPDOWN IS OPEN ———— */ :is ( body :has ([ data-dropdown-t…" at bounding box center [299, 419] width 464 height 635
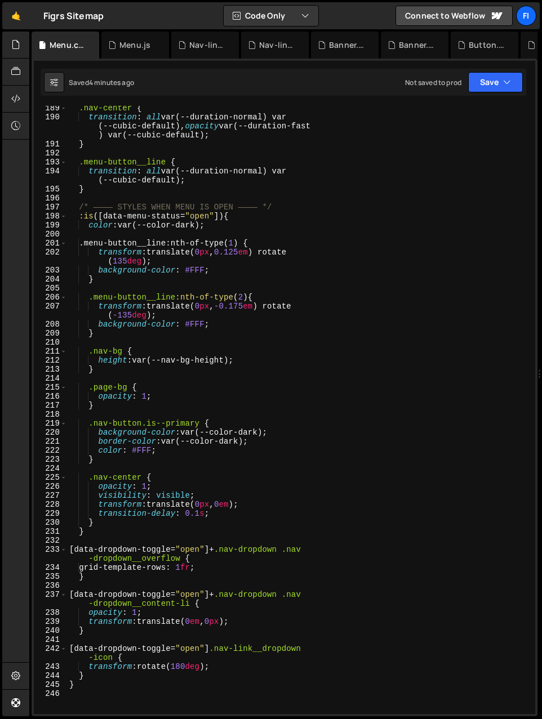
scroll to position [2104, 0]
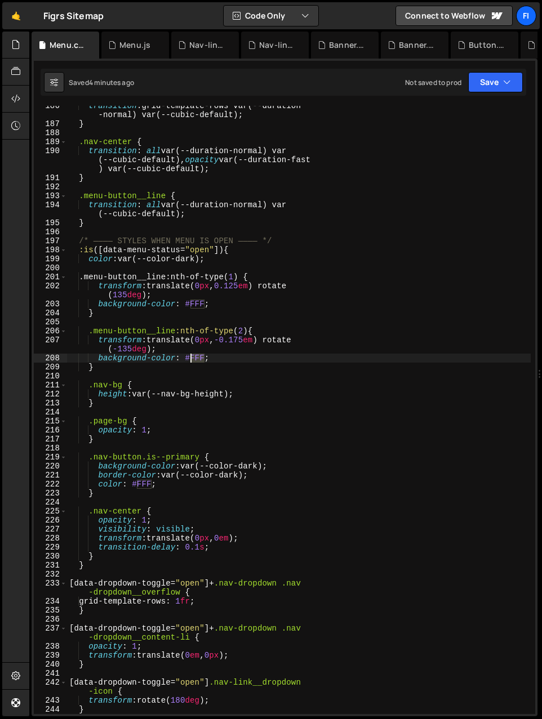
drag, startPoint x: 205, startPoint y: 358, endPoint x: 192, endPoint y: 358, distance: 13.0
click at [192, 358] on div "transition : grid-template-rows var(--duration -normal) var(--cubic-default) ; …" at bounding box center [299, 418] width 464 height 635
type textarea "background-color: #FFF;"
drag, startPoint x: 215, startPoint y: 358, endPoint x: 97, endPoint y: 360, distance: 117.7
click at [97, 360] on div "transition : grid-template-rows var(--duration -normal) var(--cubic-default) ; …" at bounding box center [299, 418] width 464 height 635
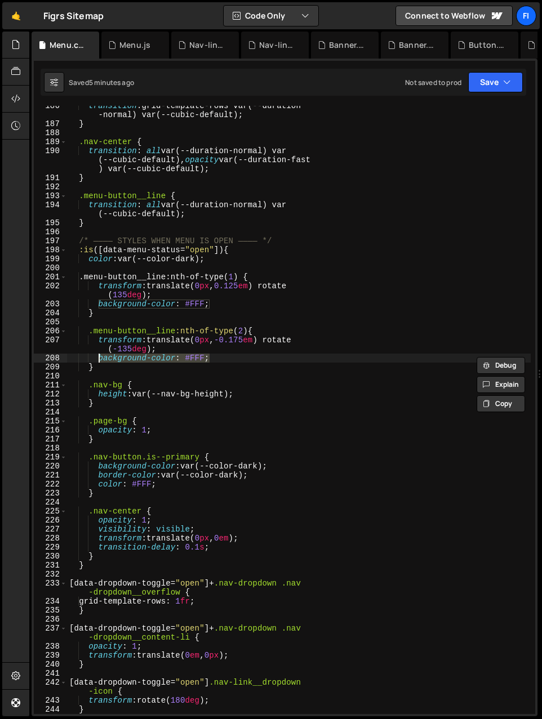
click at [218, 356] on div "transition : grid-template-rows var(--duration -normal) var(--cubic-default) ; …" at bounding box center [299, 410] width 464 height 608
click at [206, 358] on div "transition : grid-template-rows var(--duration -normal) var(--cubic-default) ; …" at bounding box center [299, 418] width 464 height 635
drag, startPoint x: 213, startPoint y: 358, endPoint x: 99, endPoint y: 358, distance: 114.3
click at [99, 358] on div "transition : grid-template-rows var(--duration -normal) var(--cubic-default) ; …" at bounding box center [299, 418] width 464 height 635
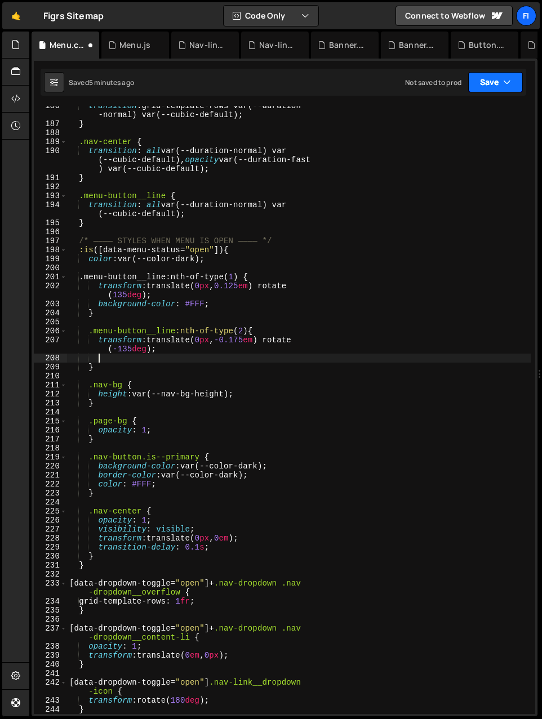
click at [382, 81] on icon "button" at bounding box center [507, 82] width 8 height 11
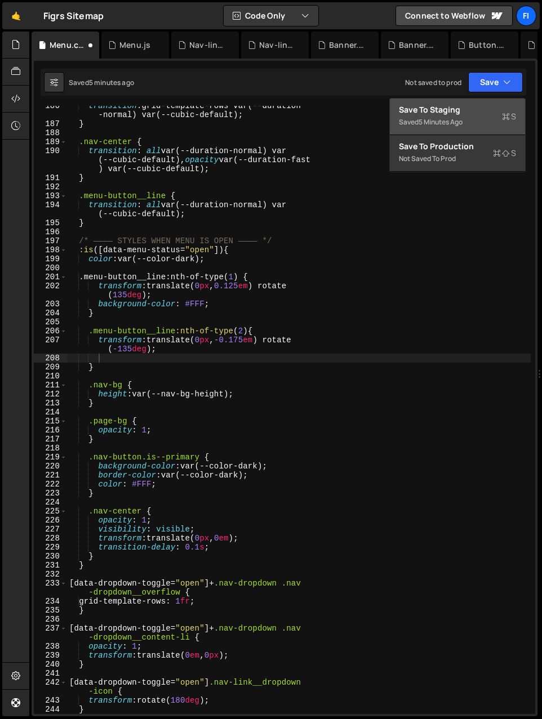
click at [382, 109] on div "Save to Staging S" at bounding box center [457, 109] width 117 height 11
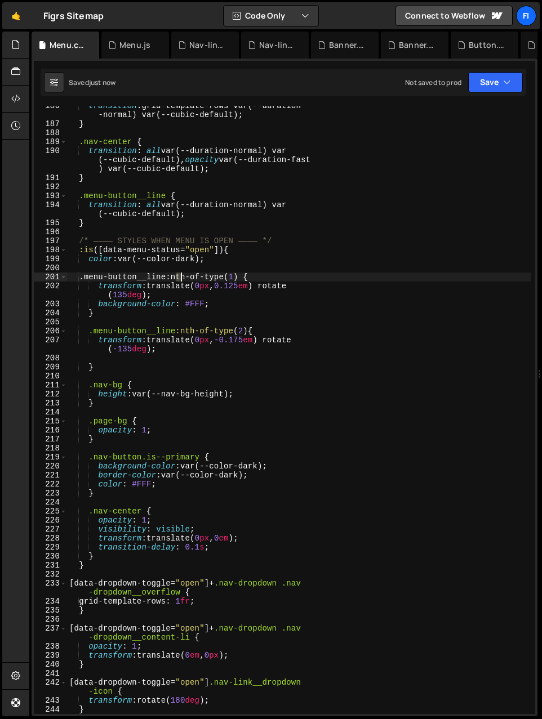
drag, startPoint x: 175, startPoint y: 277, endPoint x: 183, endPoint y: 276, distance: 7.9
click at [181, 276] on div "transition : grid-template-rows var(--duration -normal) var(--cubic-default) ; …" at bounding box center [299, 418] width 464 height 635
drag, startPoint x: 199, startPoint y: 276, endPoint x: 215, endPoint y: 275, distance: 15.2
click at [202, 276] on div "transition : grid-template-rows var(--duration -normal) var(--cubic-default) ; …" at bounding box center [299, 418] width 464 height 635
click at [128, 286] on div "transition : grid-template-rows var(--duration -normal) var(--cubic-default) ; …" at bounding box center [299, 418] width 464 height 635
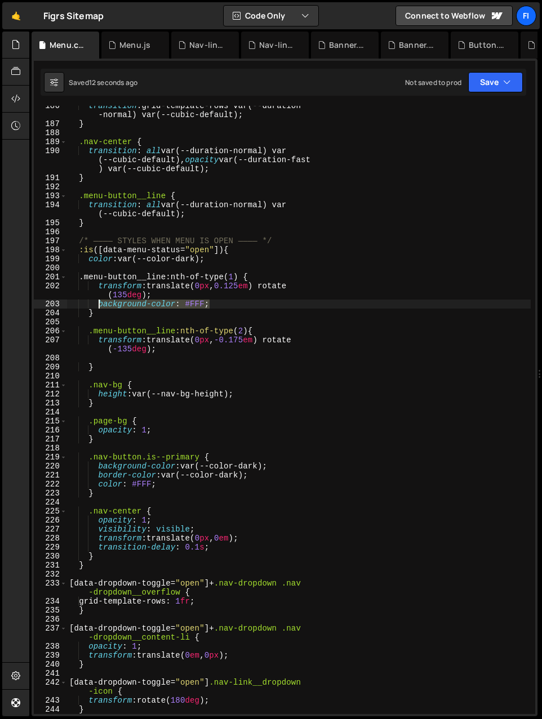
drag, startPoint x: 217, startPoint y: 302, endPoint x: 99, endPoint y: 301, distance: 118.3
click at [99, 301] on div "transition : grid-template-rows var(--duration -normal) var(--cubic-default) ; …" at bounding box center [299, 418] width 464 height 635
type textarea "background-color: #FFF;"
click at [382, 85] on button "Save" at bounding box center [495, 82] width 55 height 20
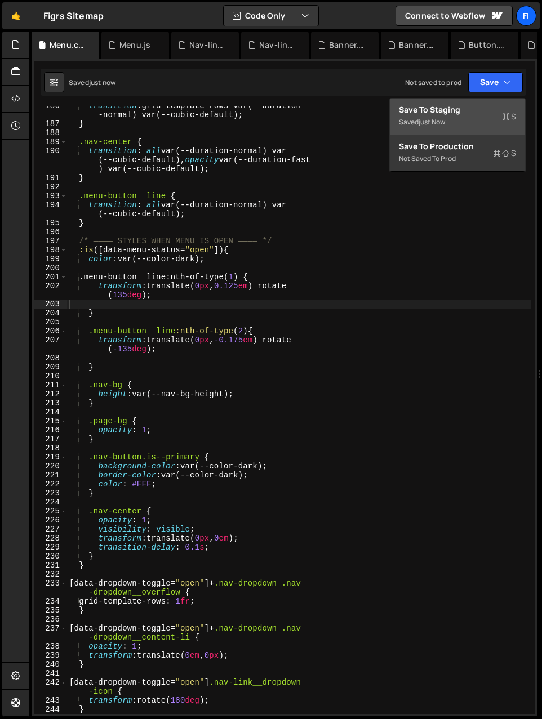
click at [382, 115] on div "Saved just now" at bounding box center [457, 122] width 117 height 14
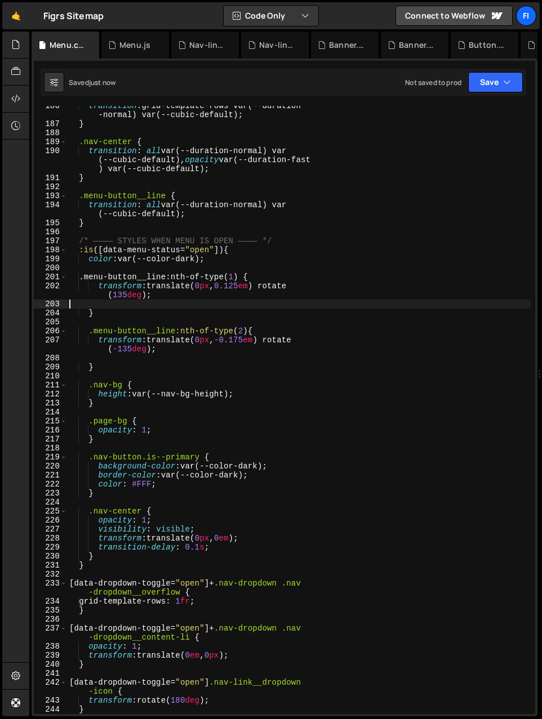
click at [139, 303] on div "transition : grid-template-rows var(--duration -normal) var(--cubic-default) ; …" at bounding box center [299, 418] width 464 height 635
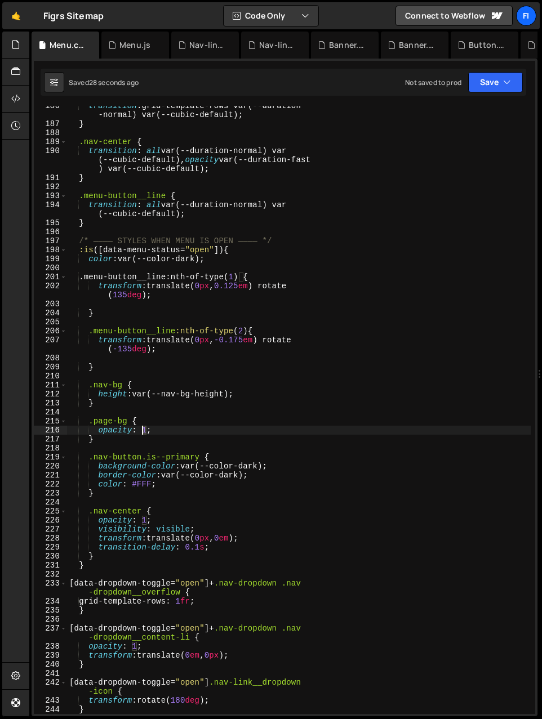
click at [143, 431] on div "transition : grid-template-rows var(--duration -normal) var(--cubic-default) ; …" at bounding box center [299, 418] width 464 height 635
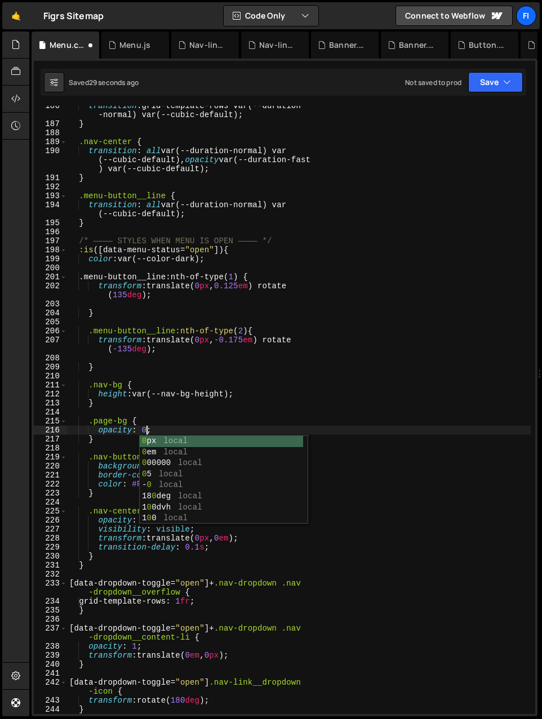
scroll to position [0, 5]
click at [382, 438] on div "transition : grid-template-rows var(--duration -normal) var(--cubic-default) ; …" at bounding box center [299, 418] width 464 height 635
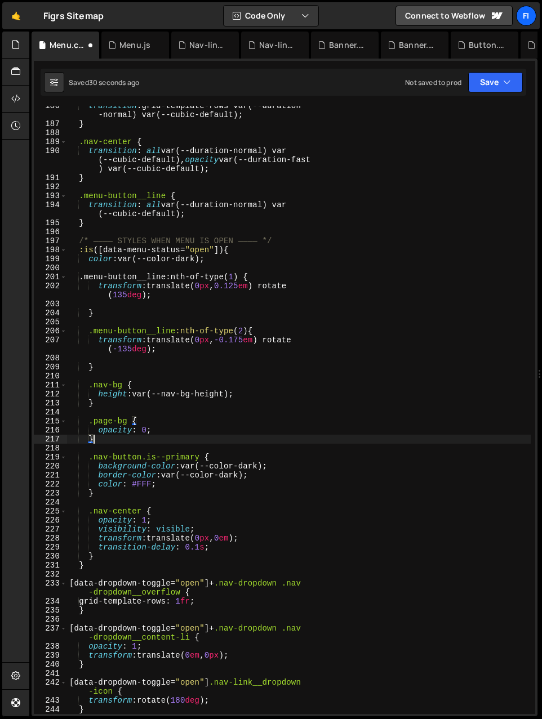
scroll to position [0, 1]
type textarea "}"
click at [382, 82] on button "Save" at bounding box center [495, 82] width 55 height 20
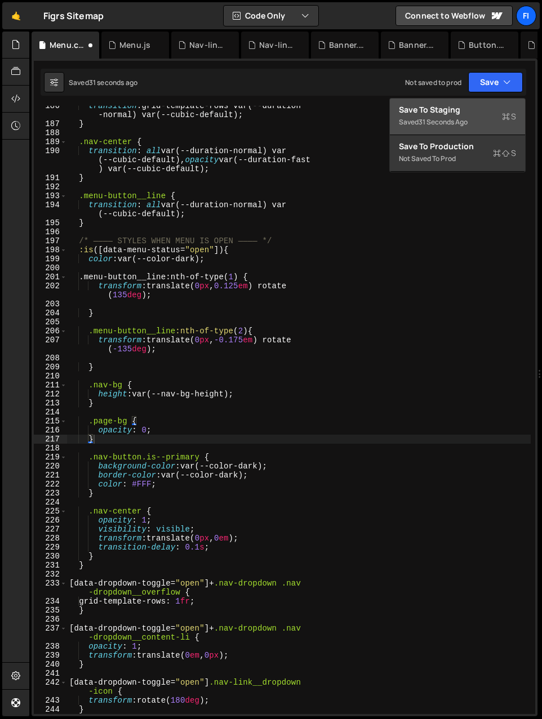
click at [382, 111] on div "Save to Staging S" at bounding box center [457, 109] width 117 height 11
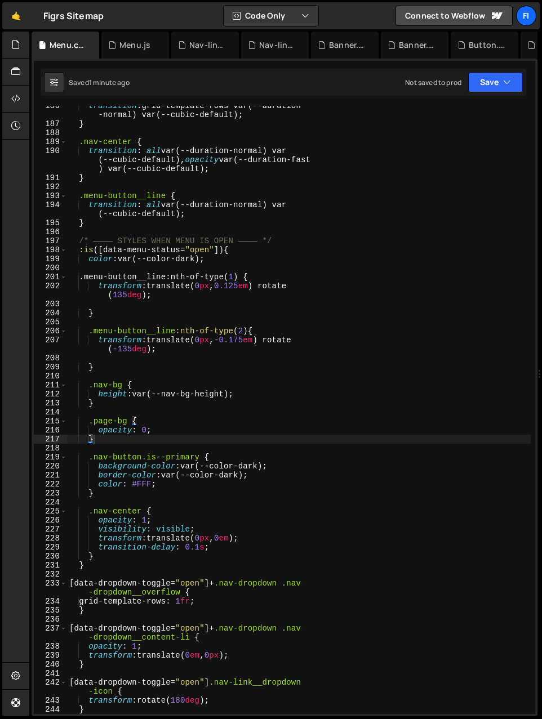
scroll to position [0, 0]
click at [247, 447] on div "transition : grid-template-rows var(--duration -normal) var(--cubic-default) ; …" at bounding box center [299, 418] width 464 height 635
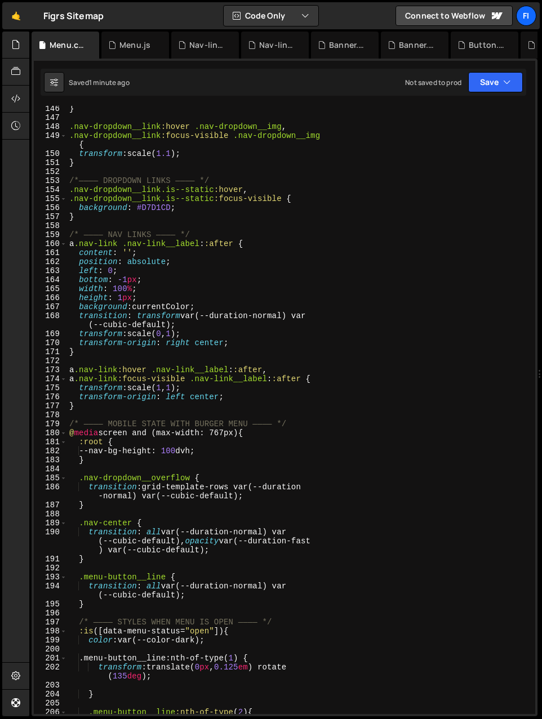
scroll to position [1723, 0]
click at [296, 240] on div "} .nav-dropdown__link :hover .nav-dropdown__img , .nav-dropdown__link :focus-vi…" at bounding box center [299, 421] width 464 height 635
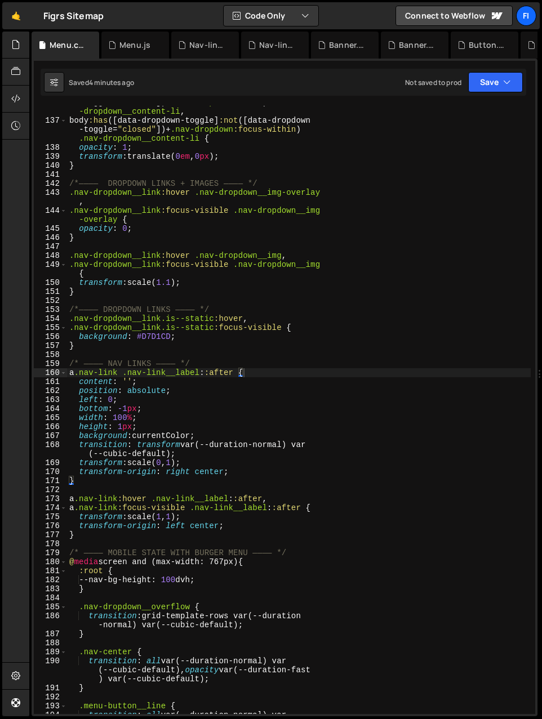
scroll to position [1594, 0]
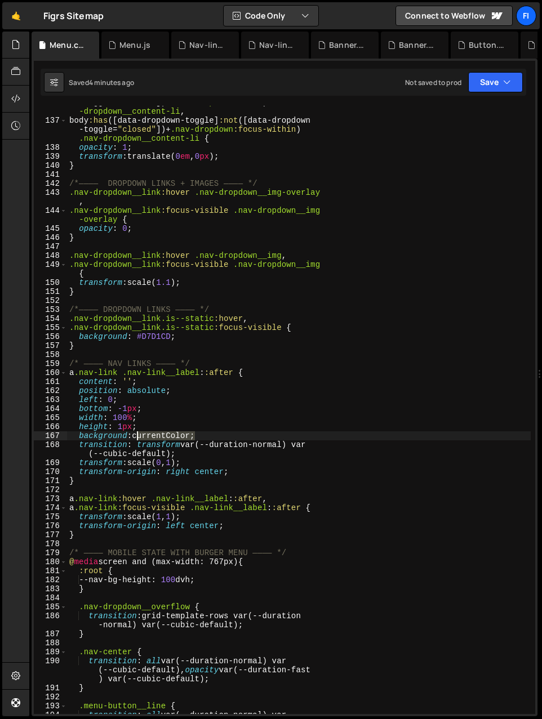
drag, startPoint x: 194, startPoint y: 435, endPoint x: 137, endPoint y: 433, distance: 56.9
click at [137, 433] on div "body :has ([ data-dropdown-toggle ] :not ([ data-dropdown -toggle = " closed " …" at bounding box center [299, 415] width 464 height 653
type textarea "background: currentColor;"
click at [204, 434] on div "body :has ([ data-dropdown-toggle ] :not ([ data-dropdown -toggle = " closed " …" at bounding box center [299, 415] width 464 height 653
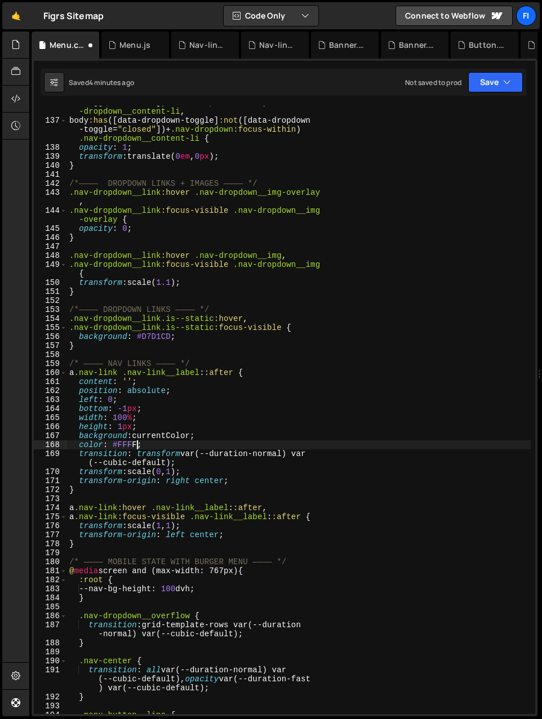
scroll to position [0, 5]
click at [382, 79] on button "Save" at bounding box center [495, 82] width 55 height 20
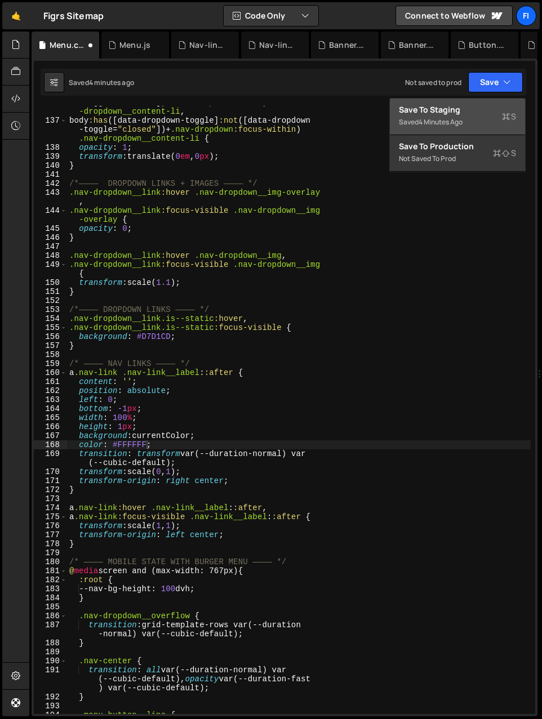
click at [382, 106] on div "Save to Staging S" at bounding box center [457, 109] width 117 height 11
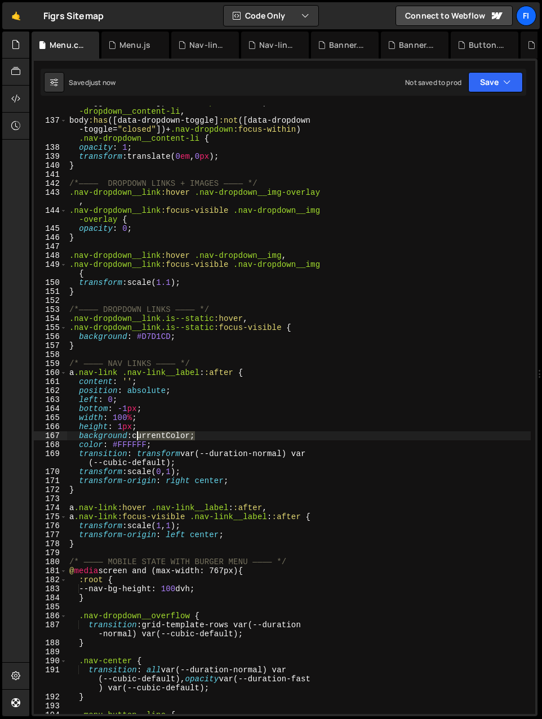
drag, startPoint x: 195, startPoint y: 434, endPoint x: 139, endPoint y: 434, distance: 56.3
click at [139, 434] on div "body :has ([ data-dropdown-toggle ] :not ([ data-dropdown -toggle = " closed " …" at bounding box center [299, 411] width 464 height 644
click at [382, 78] on icon "button" at bounding box center [507, 82] width 8 height 11
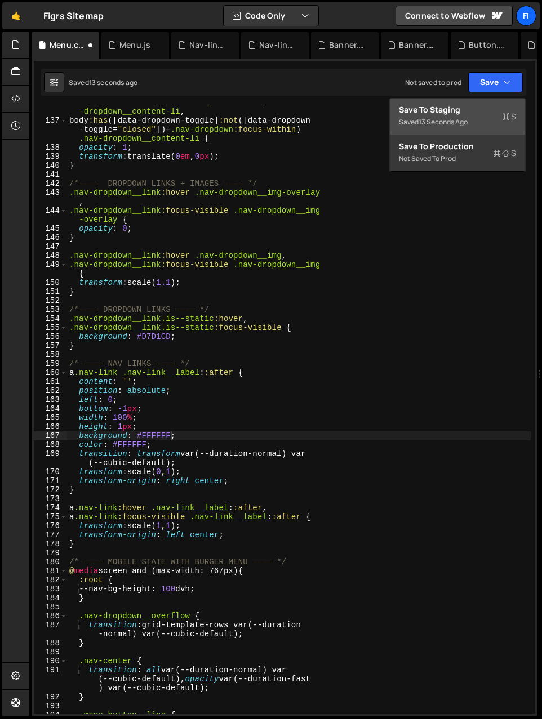
click at [382, 103] on button "Save to Staging S Saved 13 seconds ago" at bounding box center [457, 117] width 135 height 37
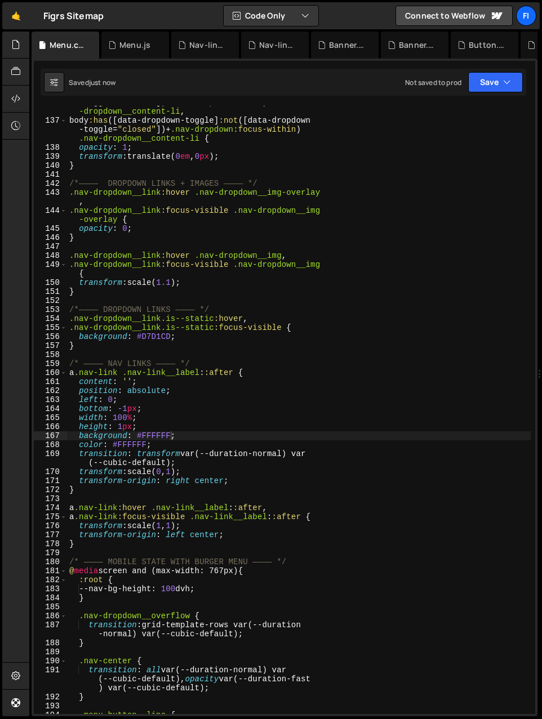
scroll to position [0, 4]
click at [185, 421] on div "body :has ([ data-dropdown-toggle ] :not ([ data-dropdown -toggle = " closed " …" at bounding box center [299, 411] width 464 height 644
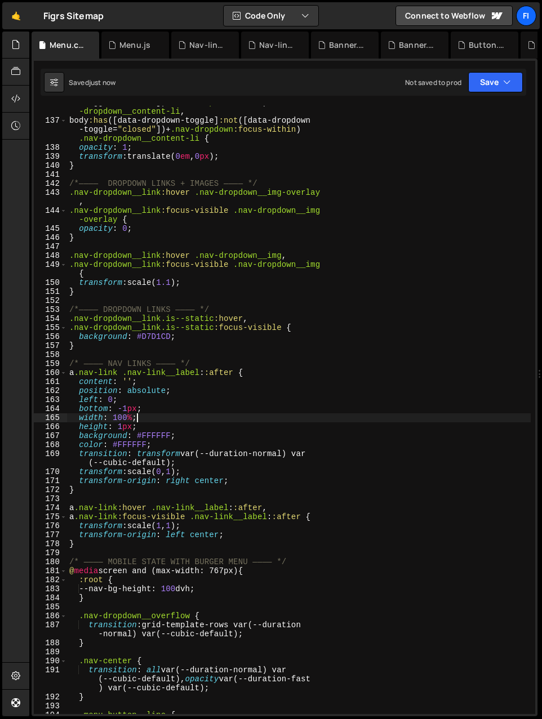
scroll to position [0, 0]
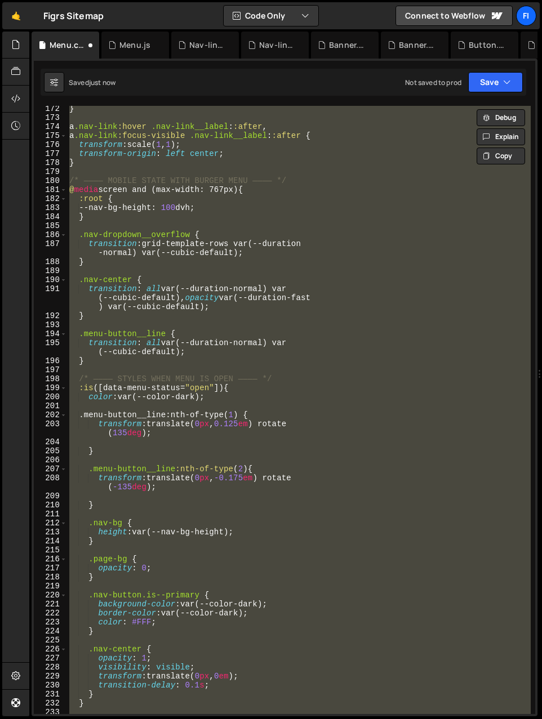
click at [184, 434] on div "} a .nav-link :hover .nav-link__label : :after , a .nav-link :focus-visible .na…" at bounding box center [299, 410] width 464 height 608
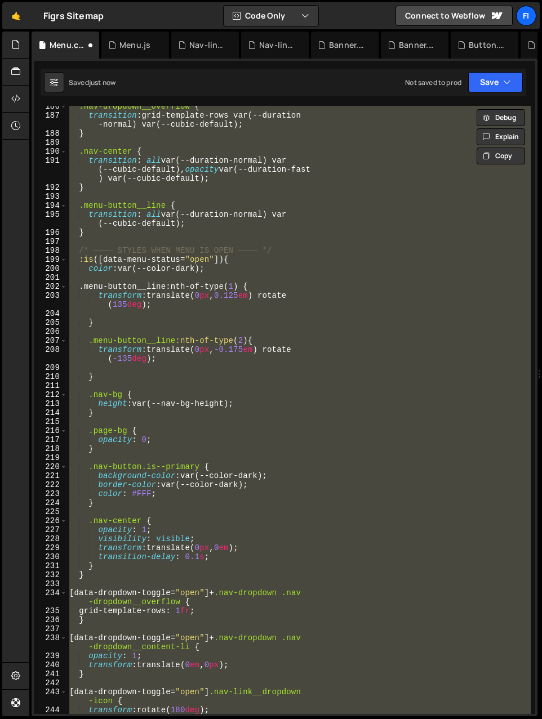
scroll to position [1762, 0]
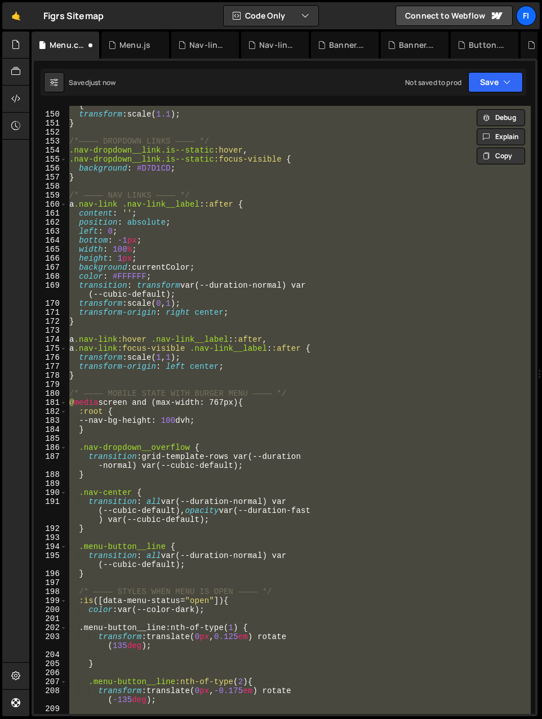
click at [184, 434] on div ".nav-dropdown__link :focus-visible .nav-dropdown__img { transform : scale( 1.1 …" at bounding box center [299, 410] width 464 height 608
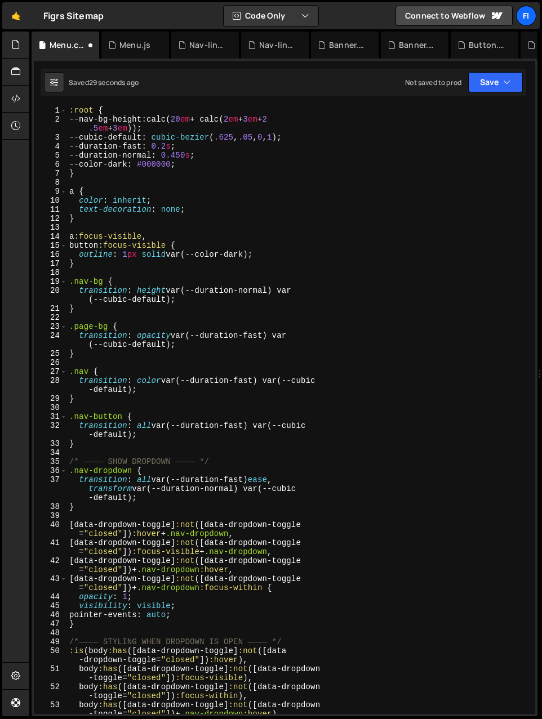
scroll to position [0, 0]
drag, startPoint x: 180, startPoint y: 163, endPoint x: 152, endPoint y: 162, distance: 27.6
click at [152, 162] on div ":root { --nav-bg-height : calc( 20 em + calc( 2 em + 3 em + 2 .5 em + 3 em )) ;…" at bounding box center [299, 428] width 464 height 644
click at [382, 77] on button "Save" at bounding box center [495, 82] width 55 height 20
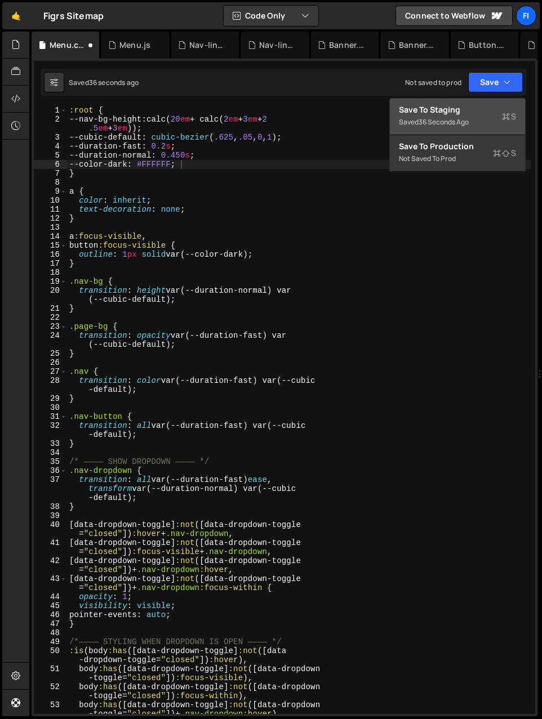
click at [382, 105] on div "Save to Staging S" at bounding box center [457, 109] width 117 height 11
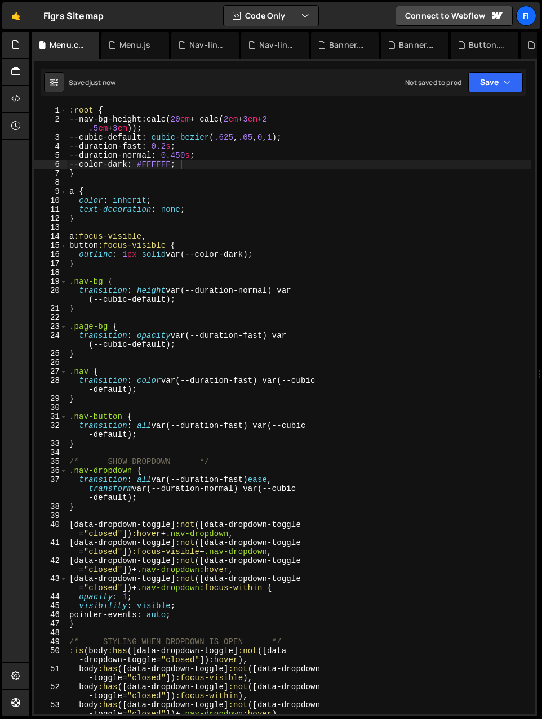
click at [159, 253] on div ":root { --nav-bg-height : calc( 20 em + calc( 2 em + 3 em + 2 .5 em + 3 em )) ;…" at bounding box center [299, 428] width 464 height 644
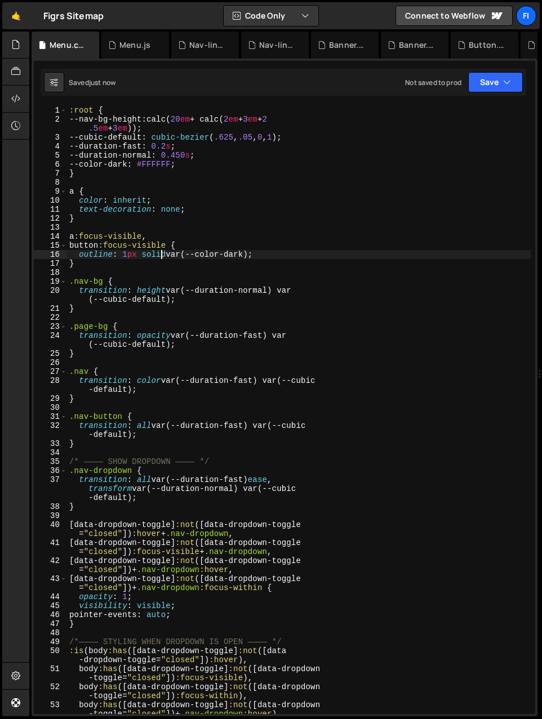
click at [181, 163] on div ":root { --nav-bg-height : calc( 20 em + calc( 2 em + 3 em + 2 .5 em + 3 em )) ;…" at bounding box center [299, 428] width 464 height 644
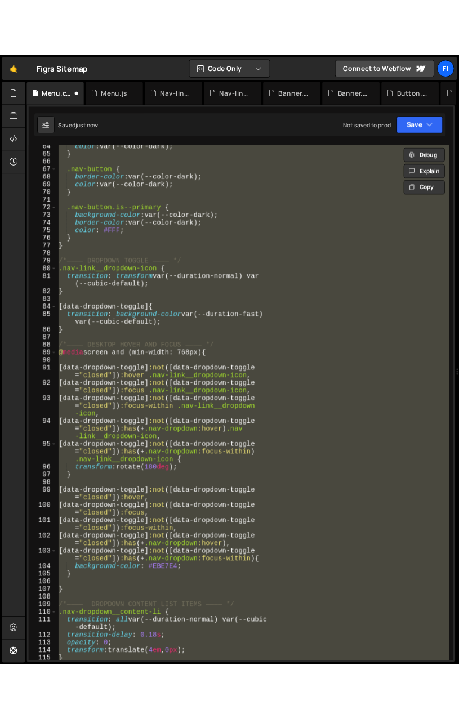
scroll to position [0, 0]
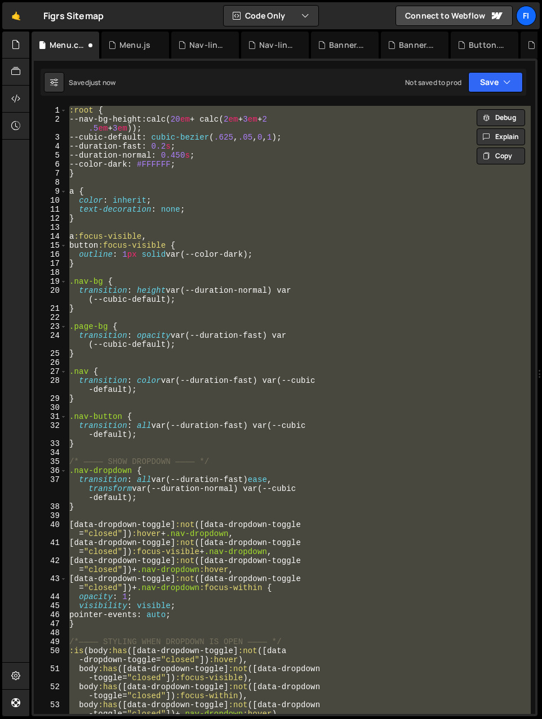
type textarea "--color-dark: #000000;"
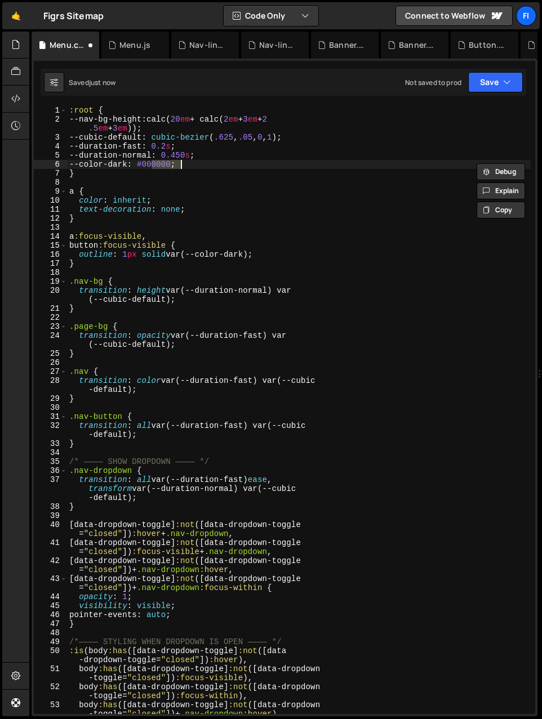
click at [214, 166] on div ":root { --nav-bg-height : calc( 20 em + calc( 2 em + 3 em + 2 .5 em + 3 em )) ;…" at bounding box center [299, 428] width 464 height 644
click at [382, 78] on button "Save" at bounding box center [495, 82] width 55 height 20
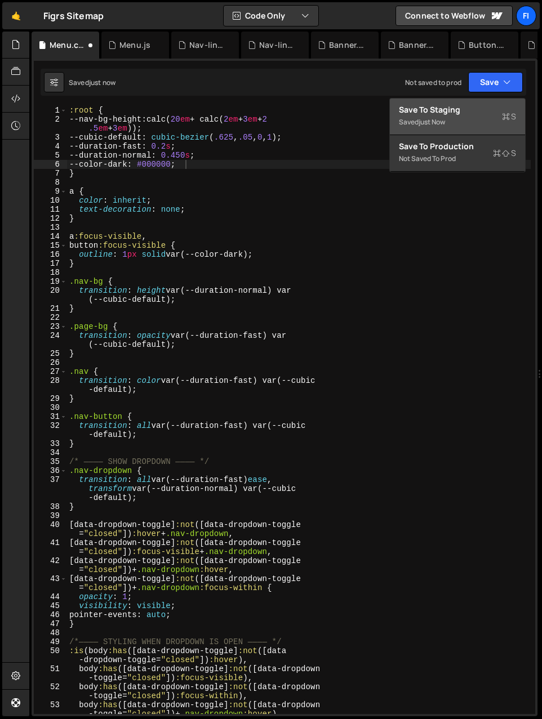
click at [382, 106] on div "Save to Staging S" at bounding box center [457, 109] width 117 height 11
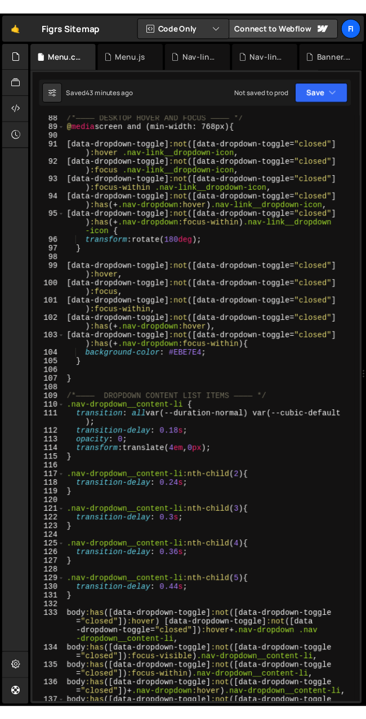
scroll to position [939, 0]
